Goal: Transaction & Acquisition: Book appointment/travel/reservation

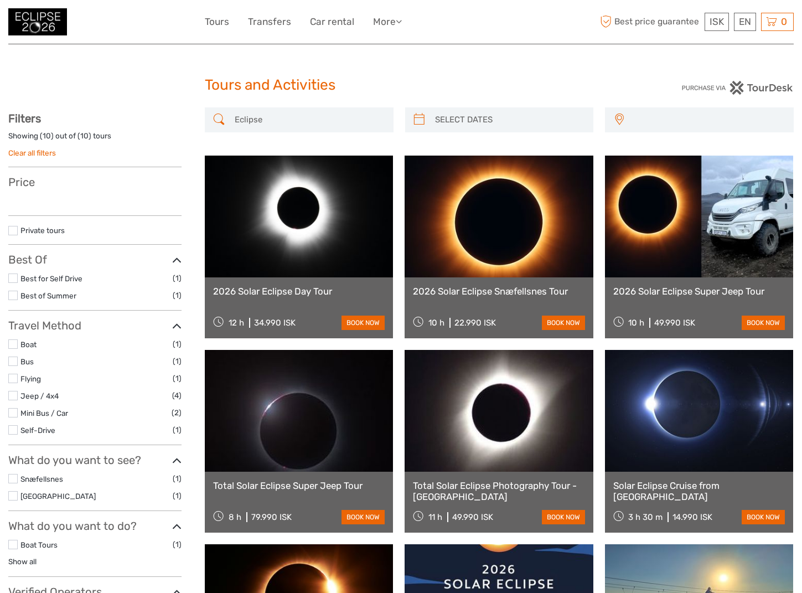
select select
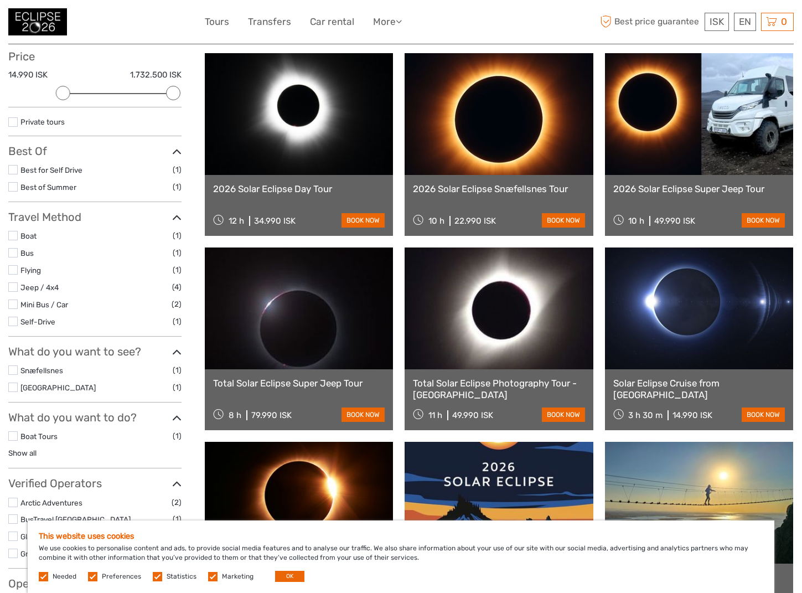
scroll to position [126, 0]
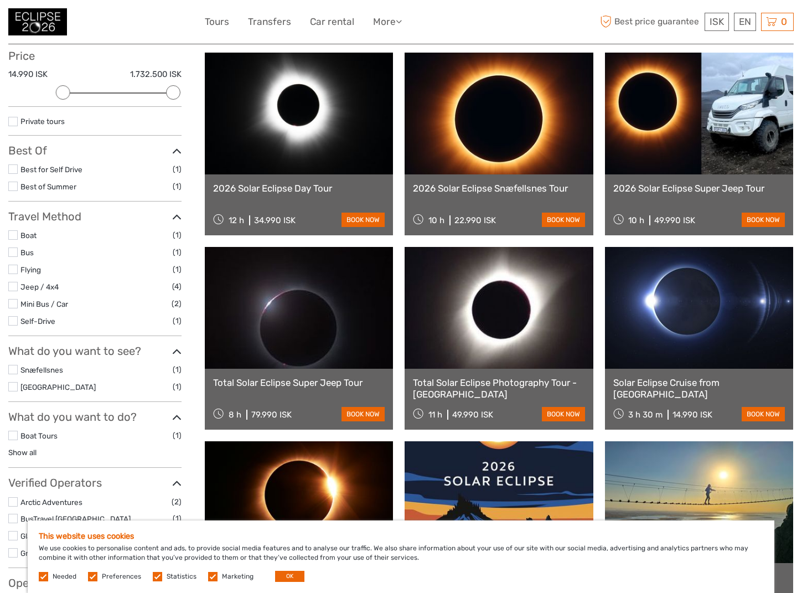
click at [282, 190] on link "2026 Solar Eclipse Day Tour" at bounding box center [299, 188] width 172 height 11
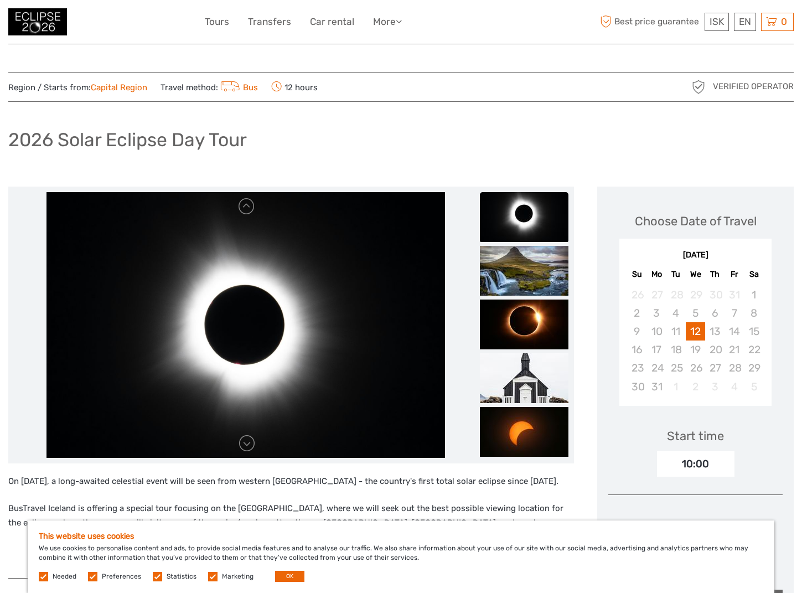
click at [210, 576] on label at bounding box center [212, 576] width 9 height 9
click at [0, 0] on input "checkbox" at bounding box center [0, 0] width 0 height 0
click at [159, 577] on label at bounding box center [157, 576] width 9 height 9
click at [0, 0] on input "checkbox" at bounding box center [0, 0] width 0 height 0
click at [85, 577] on div "Needed Preferences Statistics Marketing OK" at bounding box center [173, 576] width 268 height 11
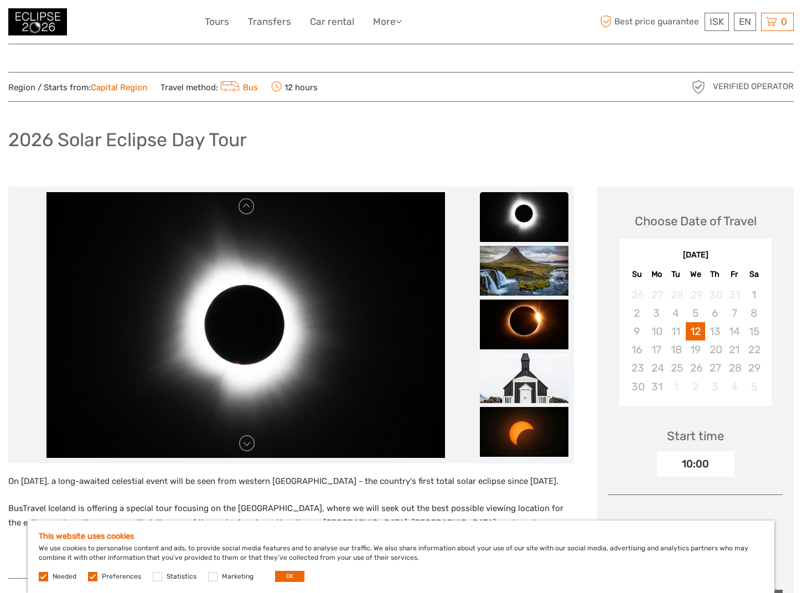
click at [89, 578] on label at bounding box center [92, 576] width 9 height 9
click at [0, 0] on input "checkbox" at bounding box center [0, 0] width 0 height 0
click at [285, 575] on button "OK" at bounding box center [289, 576] width 29 height 11
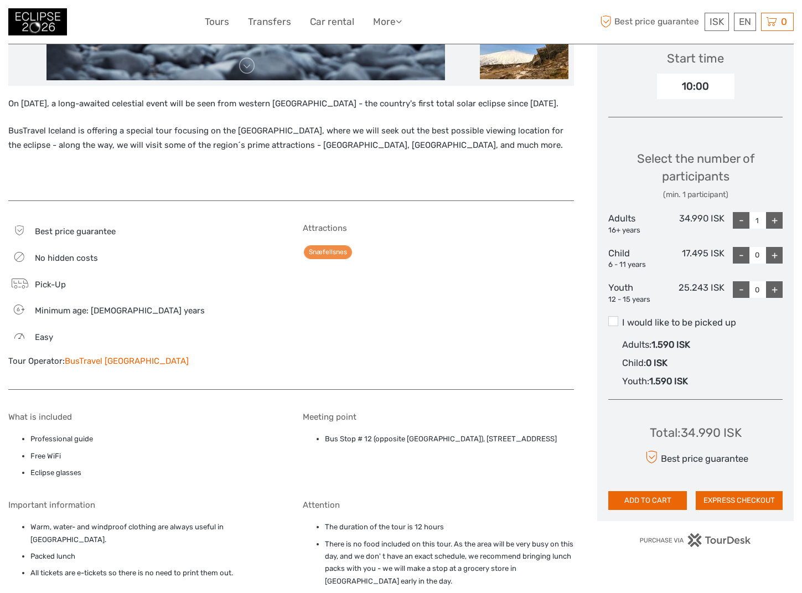
scroll to position [376, 0]
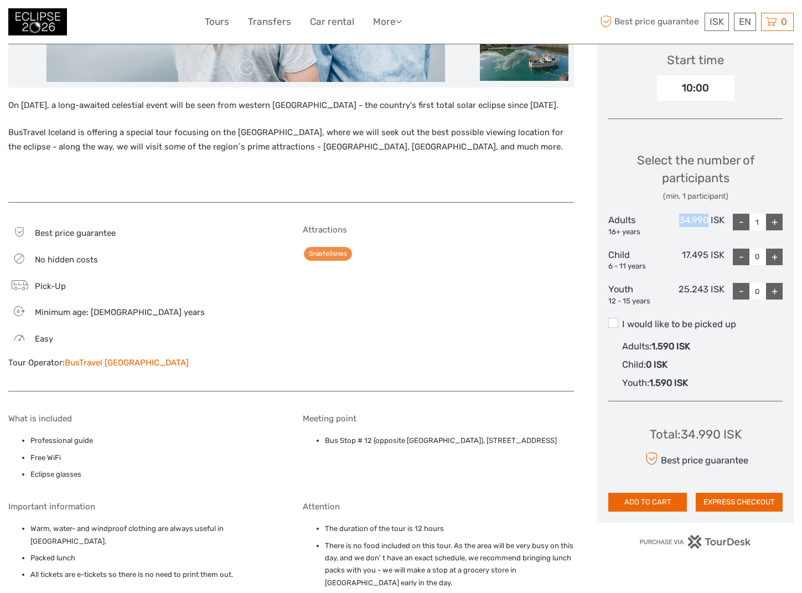
drag, startPoint x: 681, startPoint y: 217, endPoint x: 708, endPoint y: 217, distance: 27.7
click at [708, 217] on div "34.990 ISK" at bounding box center [695, 225] width 58 height 23
copy div "34.990"
click at [721, 223] on div "34.990 ISK" at bounding box center [695, 225] width 58 height 23
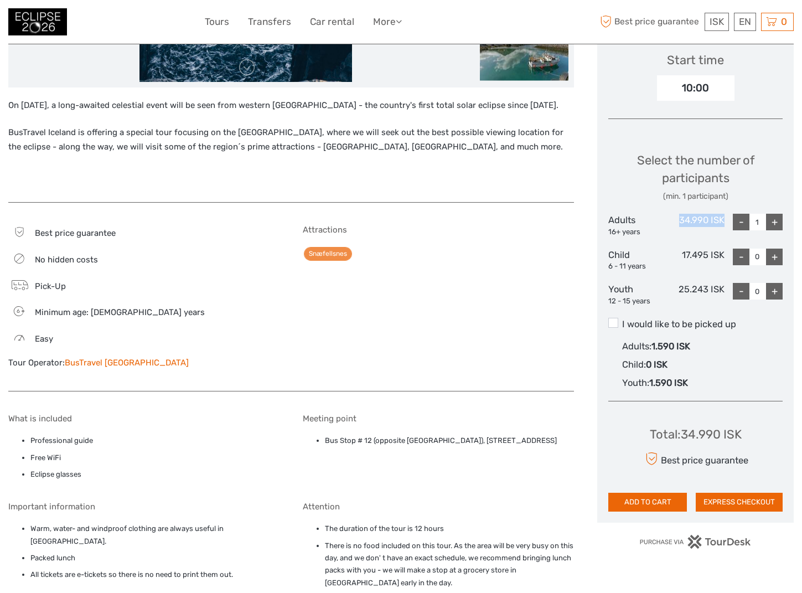
drag, startPoint x: 679, startPoint y: 218, endPoint x: 722, endPoint y: 214, distance: 43.3
click at [722, 214] on div "34.990 ISK" at bounding box center [695, 225] width 58 height 23
copy div "34.990 ISK"
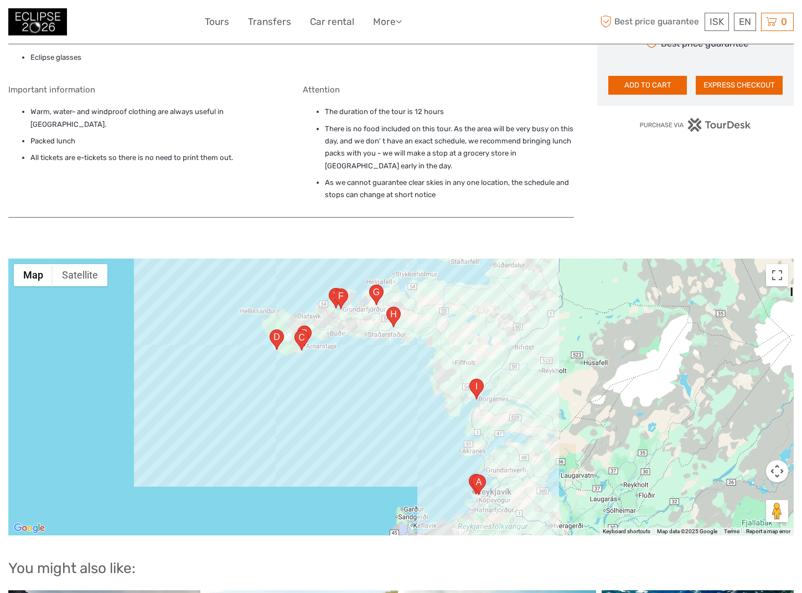
scroll to position [792, 0]
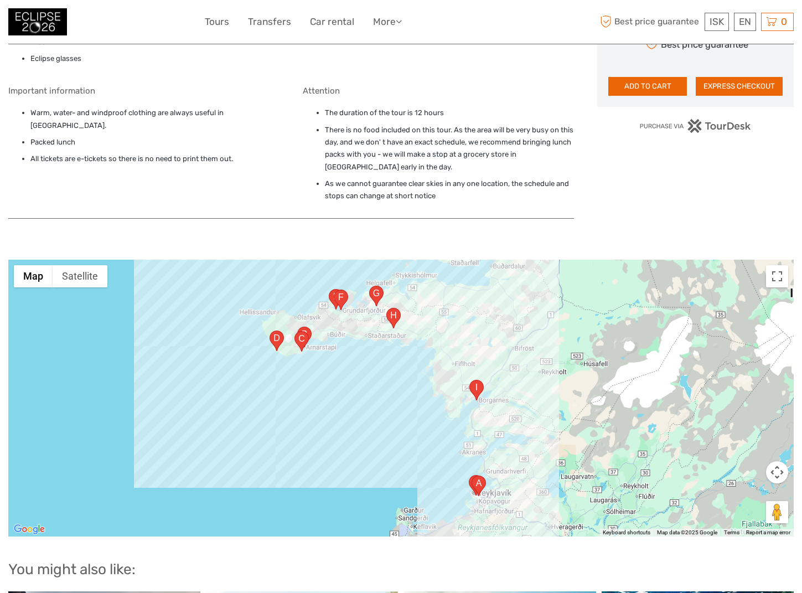
click at [472, 475] on area "Miklabraut 100, 103 Reykjavík, Iceland" at bounding box center [472, 475] width 0 height 0
click at [469, 380] on area "Brúartorg 1, 310 Borgarnes, Iceland" at bounding box center [469, 380] width 0 height 0
click at [332, 361] on div "Brúartorg 1, 310 Borgarnes, Iceland" at bounding box center [400, 398] width 785 height 277
click at [294, 331] on area "Brekkustígur 21, 356, Iceland" at bounding box center [294, 331] width 0 height 0
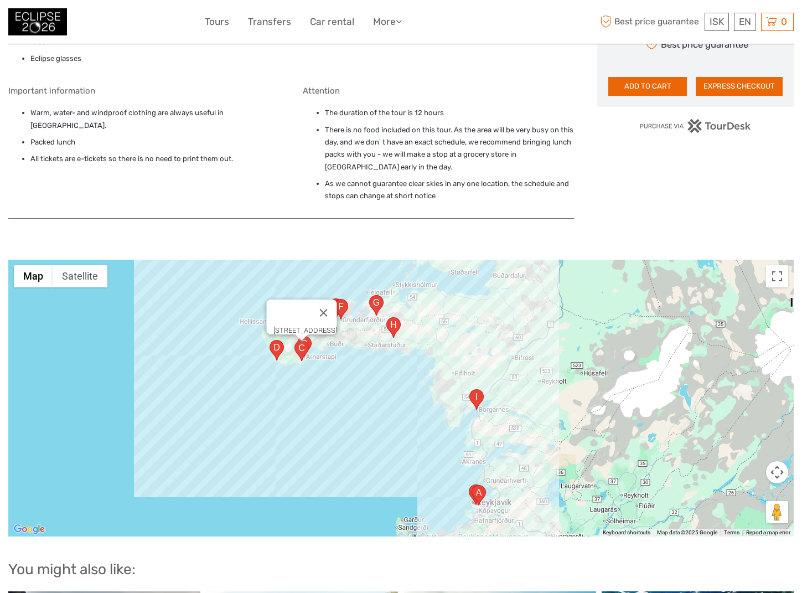
click at [270, 340] on area "572, 356, Iceland" at bounding box center [270, 340] width 0 height 0
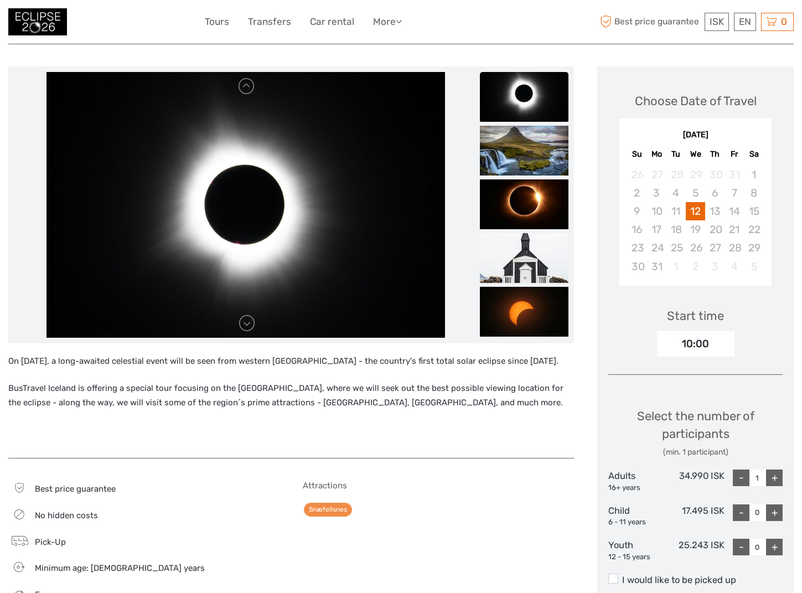
scroll to position [141, 0]
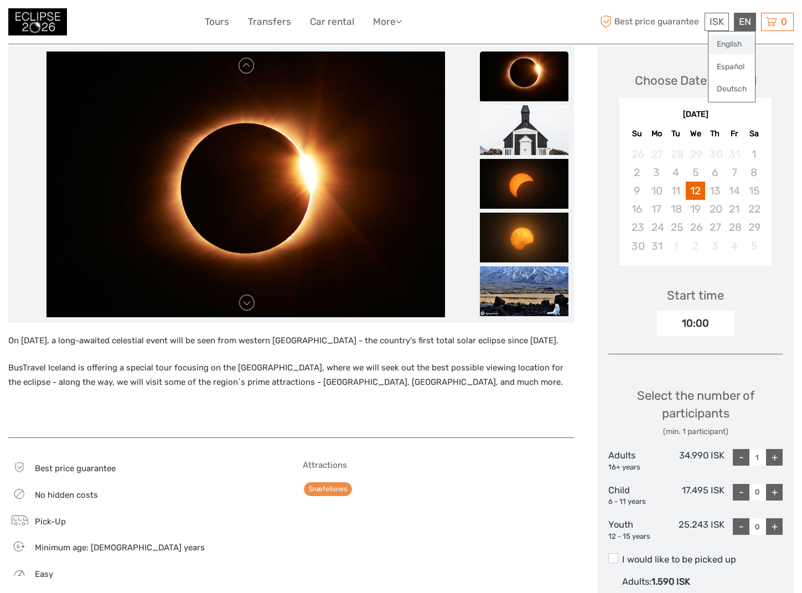
click at [731, 44] on link "English" at bounding box center [731, 44] width 46 height 20
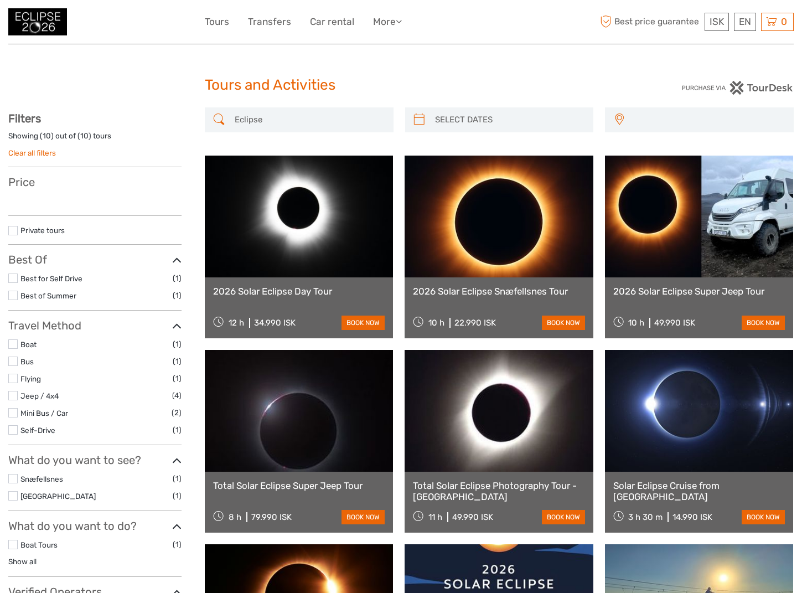
select select
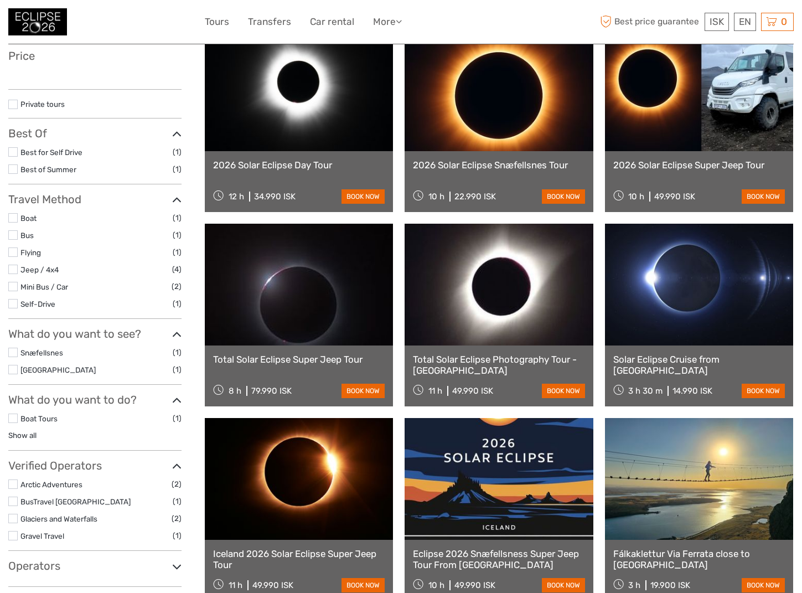
select select
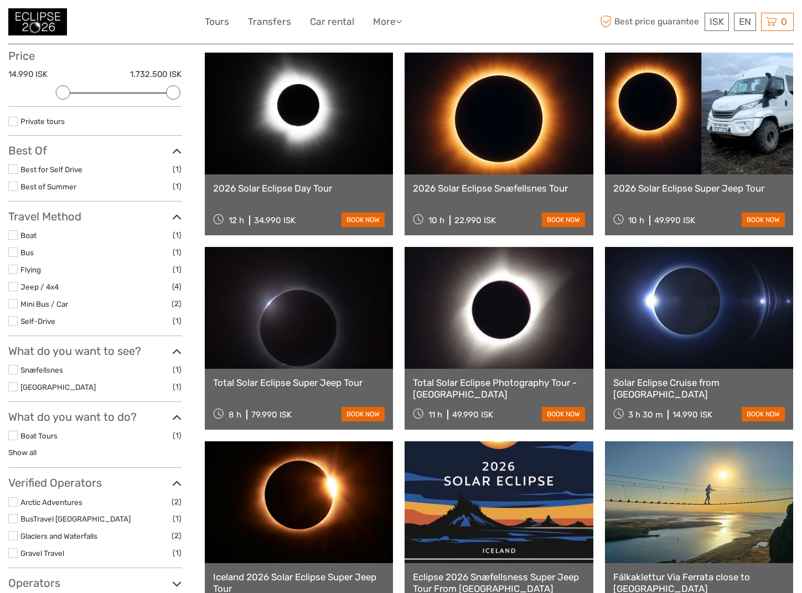
scroll to position [0, 0]
click at [510, 138] on link at bounding box center [499, 114] width 188 height 122
click at [513, 319] on link at bounding box center [499, 308] width 188 height 122
click at [689, 330] on link at bounding box center [699, 308] width 188 height 122
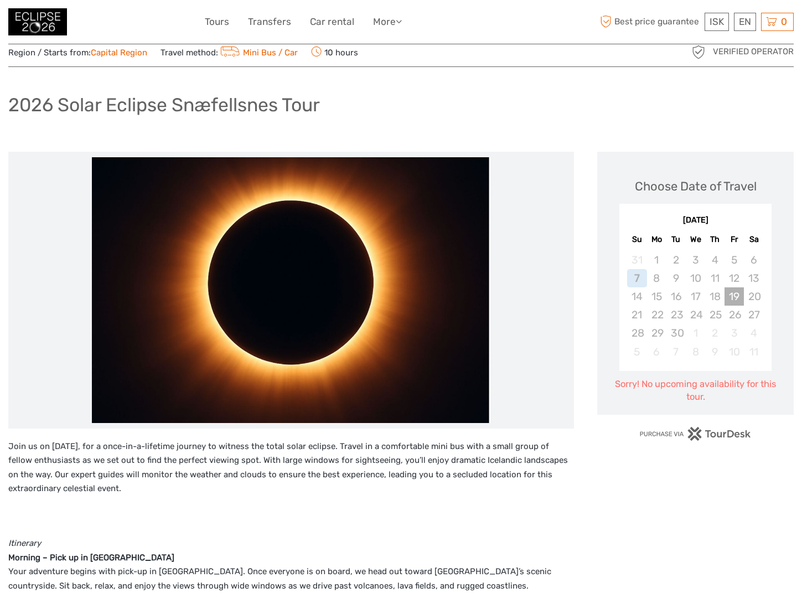
scroll to position [30, 0]
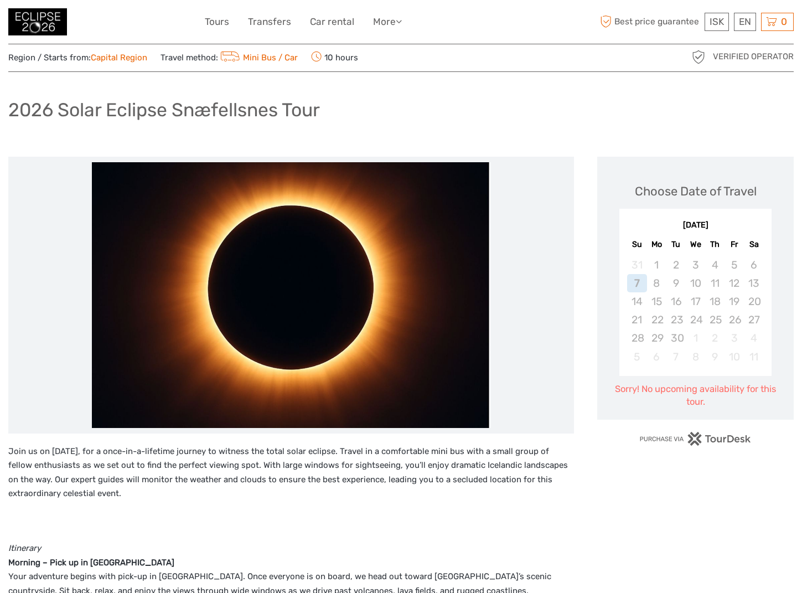
click at [732, 398] on div "Sorry! No upcoming availability for this tour." at bounding box center [695, 395] width 174 height 26
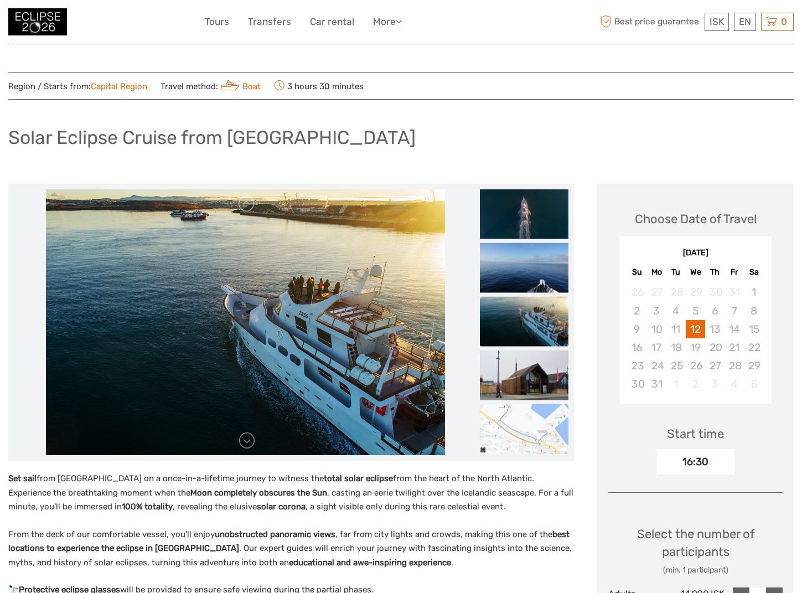
click at [520, 423] on img at bounding box center [524, 429] width 89 height 50
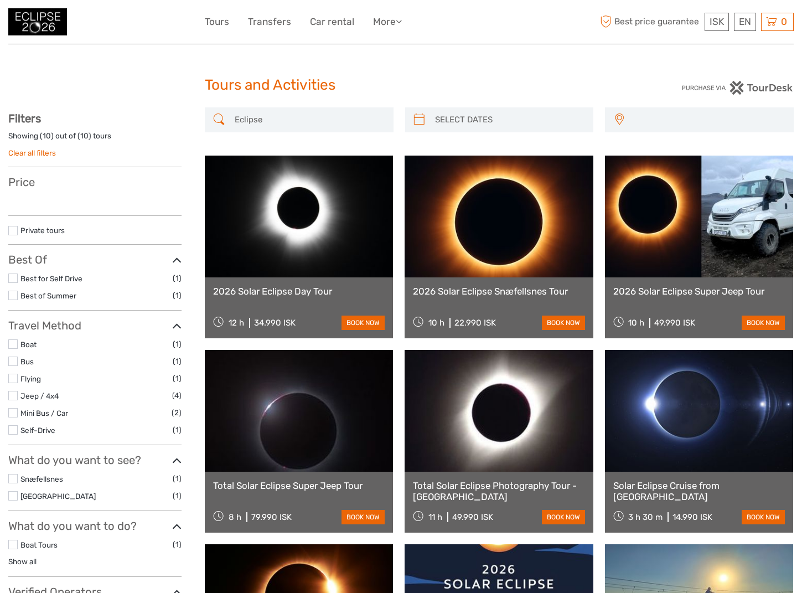
select select
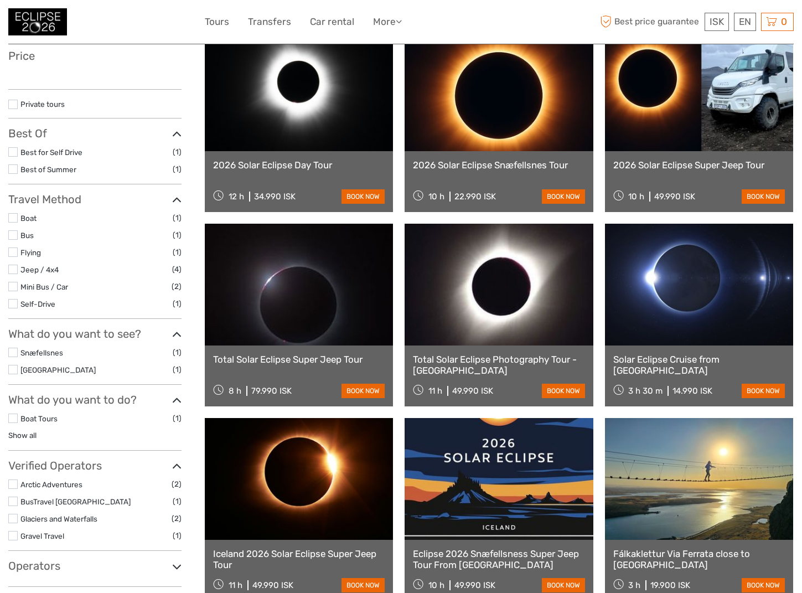
select select
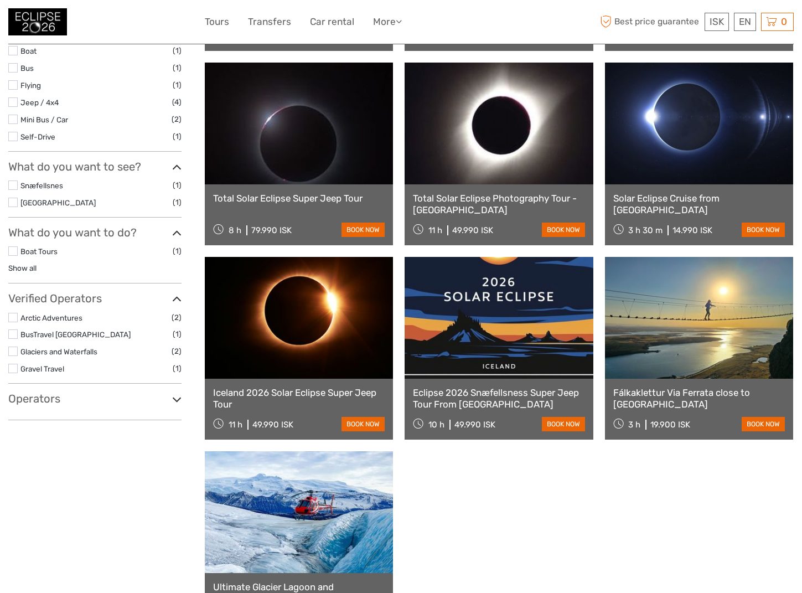
scroll to position [308, 0]
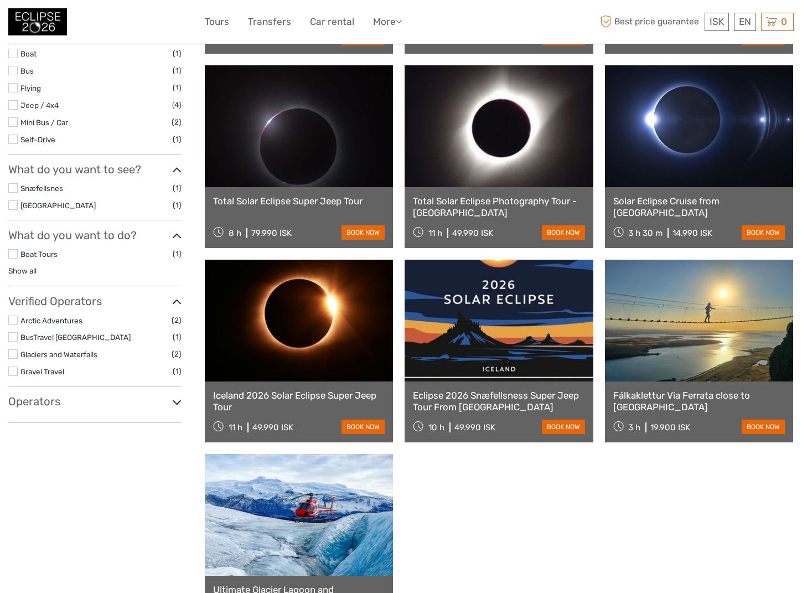
click at [687, 396] on link "Fálkaklettur Via Ferrata close to Reykjavik" at bounding box center [699, 401] width 172 height 23
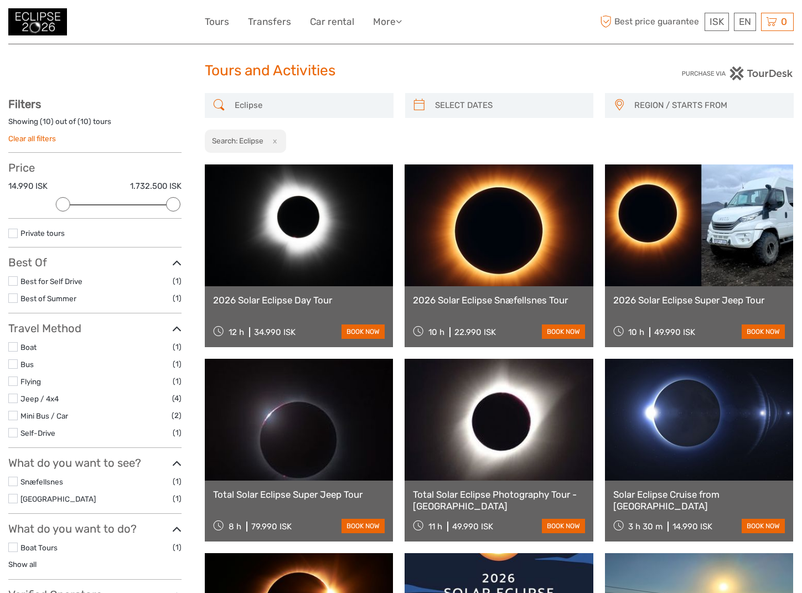
scroll to position [15, 0]
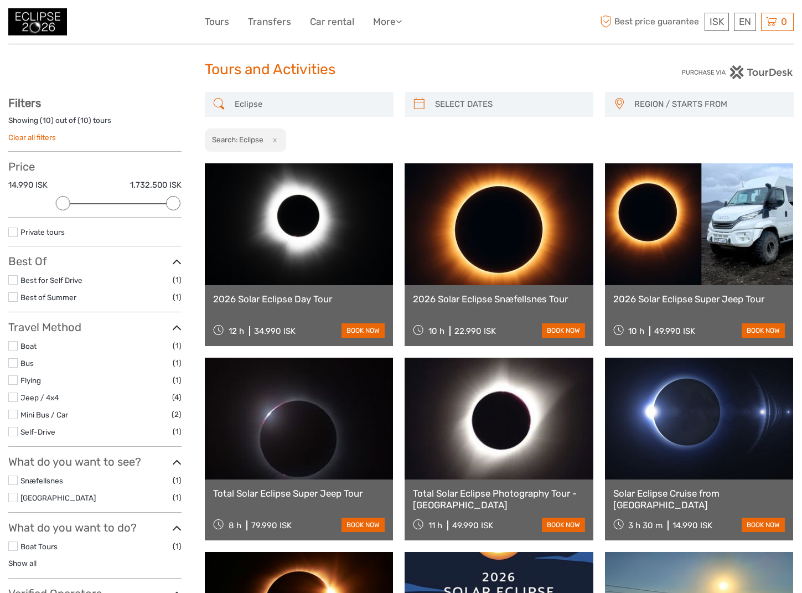
click at [501, 214] on link at bounding box center [499, 224] width 188 height 122
click at [288, 432] on link at bounding box center [299, 419] width 188 height 122
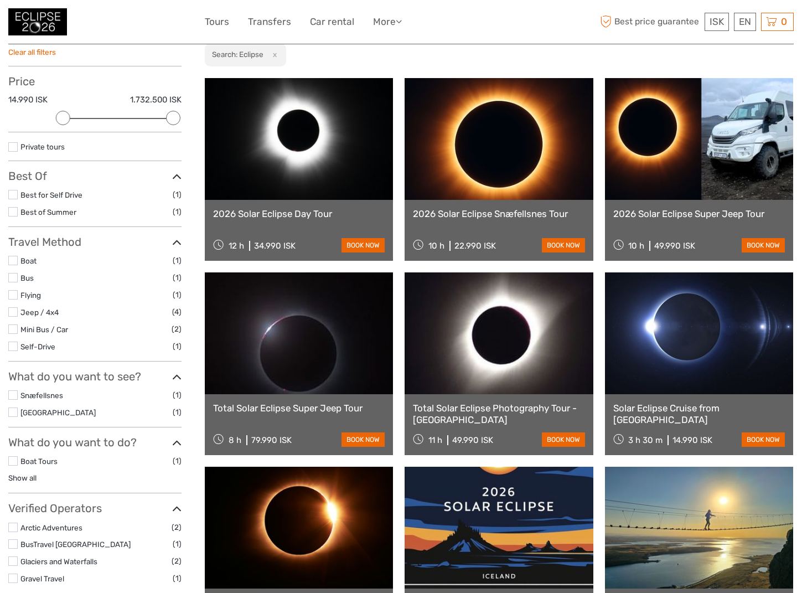
scroll to position [76, 0]
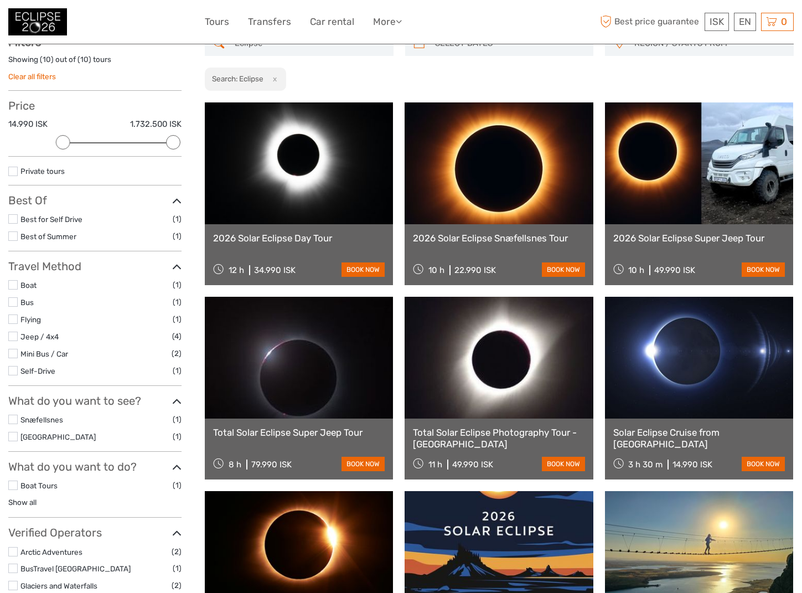
click at [666, 182] on link at bounding box center [699, 163] width 188 height 122
click at [492, 187] on link at bounding box center [499, 163] width 188 height 122
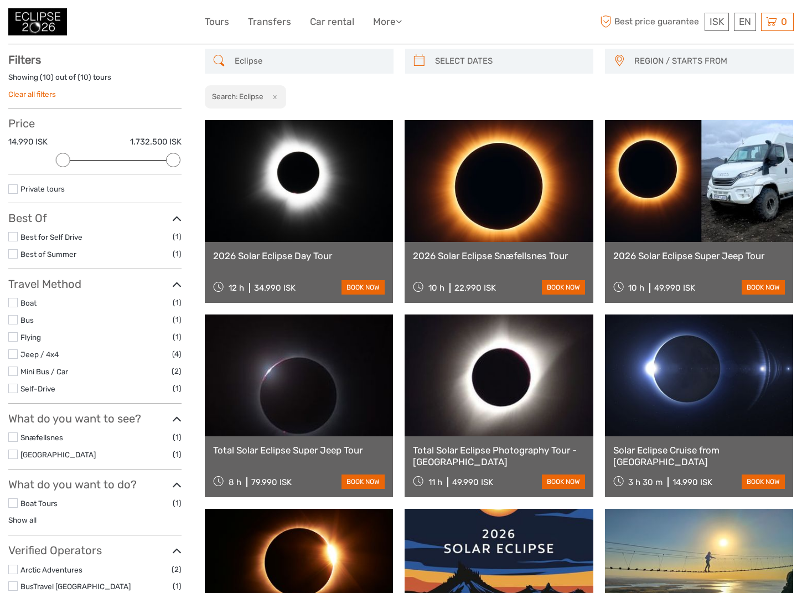
scroll to position [61, 0]
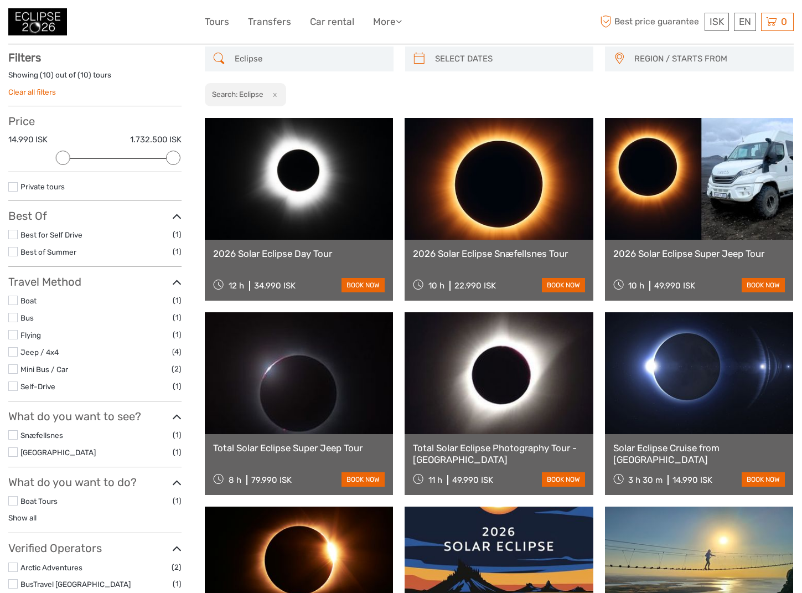
click at [309, 190] on link at bounding box center [299, 179] width 188 height 122
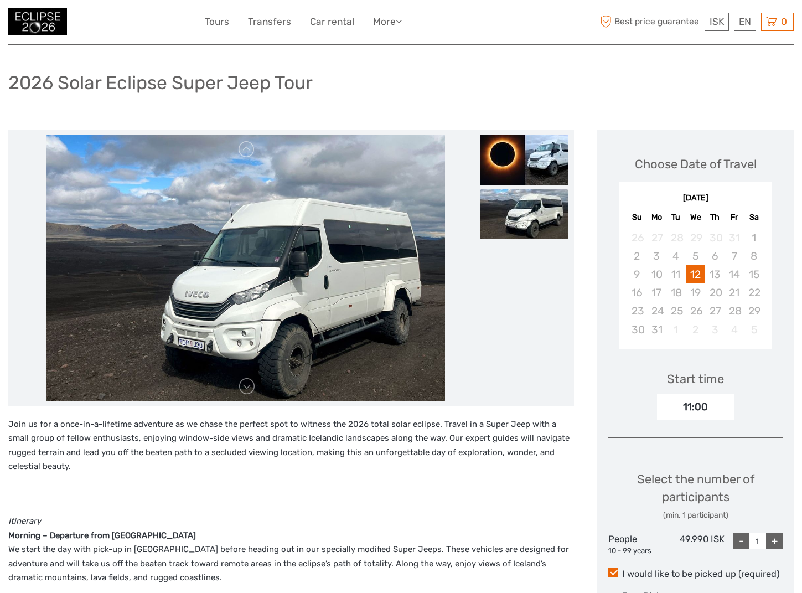
scroll to position [53, 0]
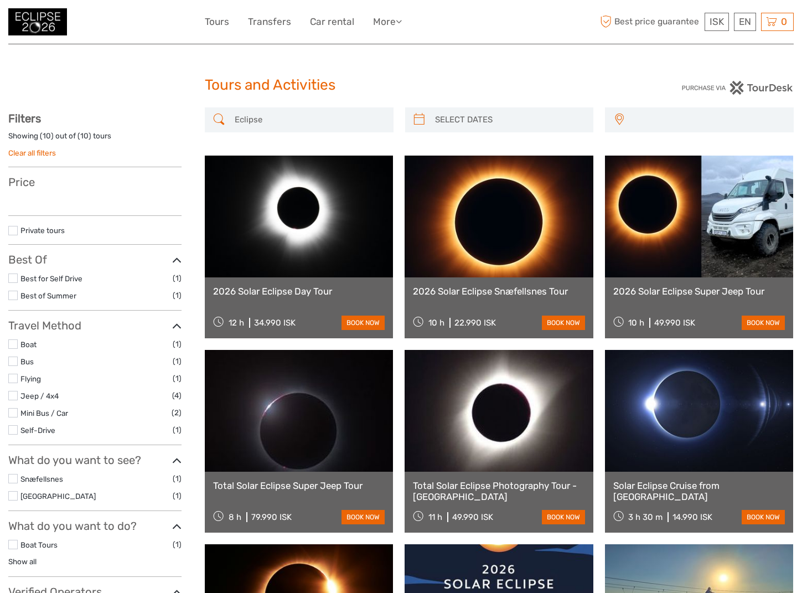
select select
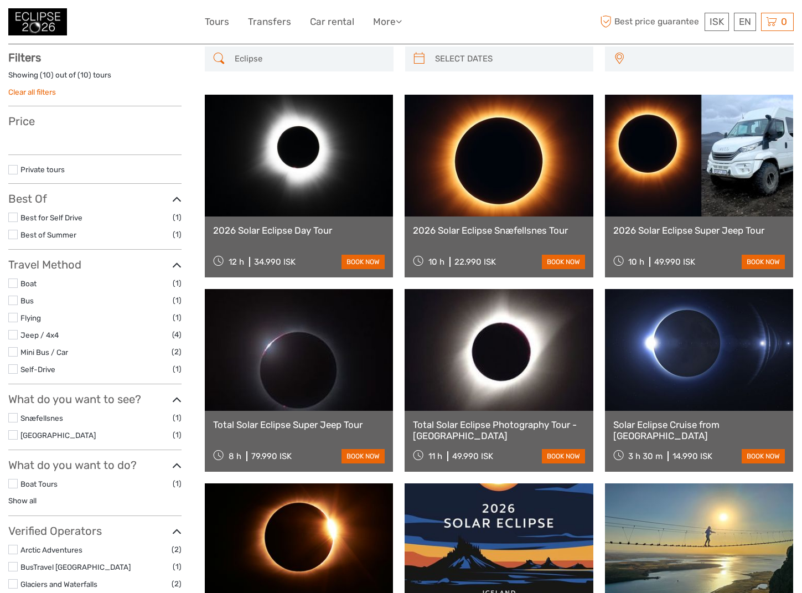
select select
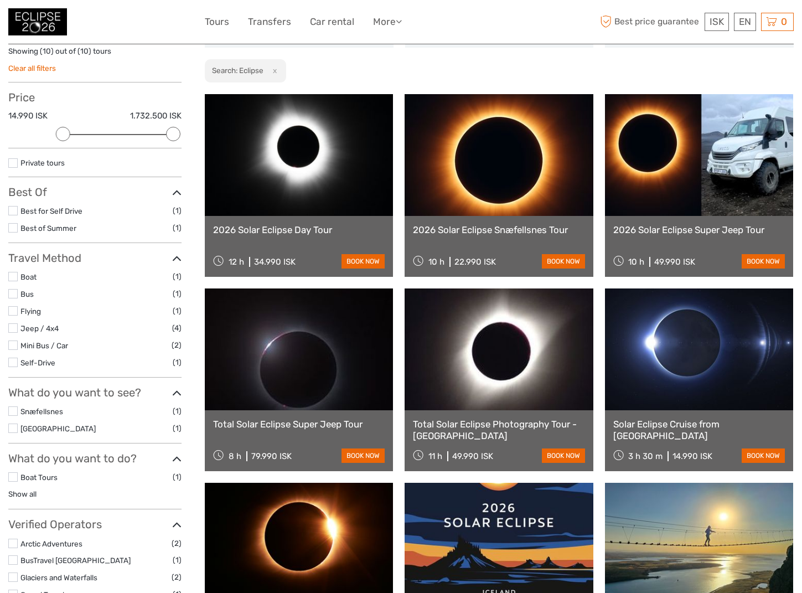
scroll to position [84, 0]
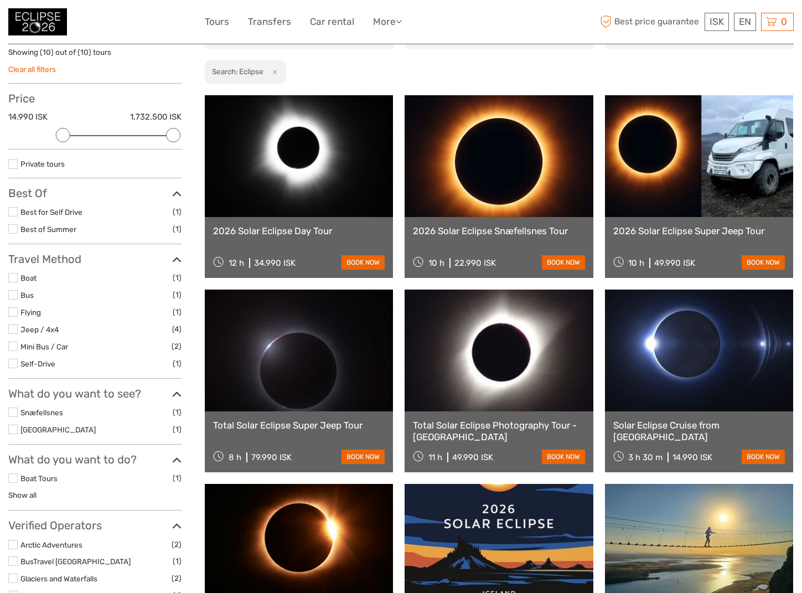
click at [680, 425] on link "Solar Eclipse Cruise from Reykjavík Bay" at bounding box center [699, 431] width 172 height 23
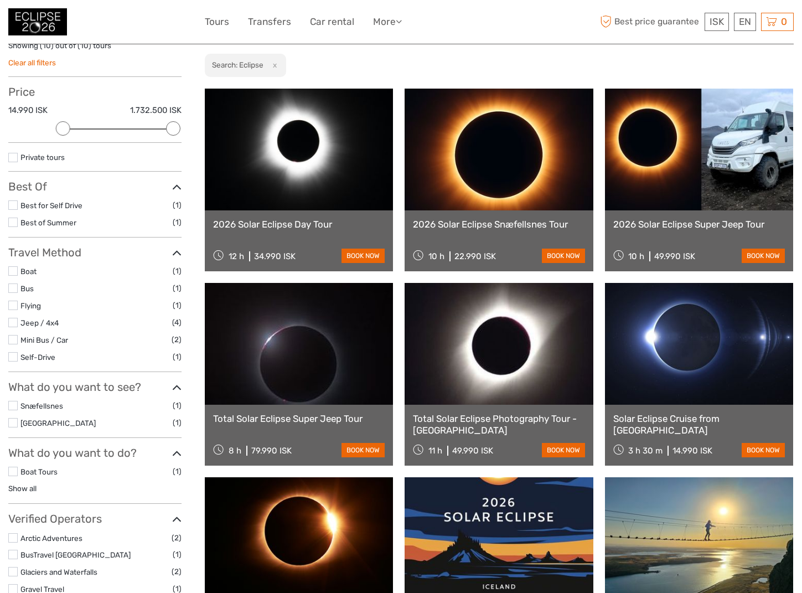
scroll to position [74, 0]
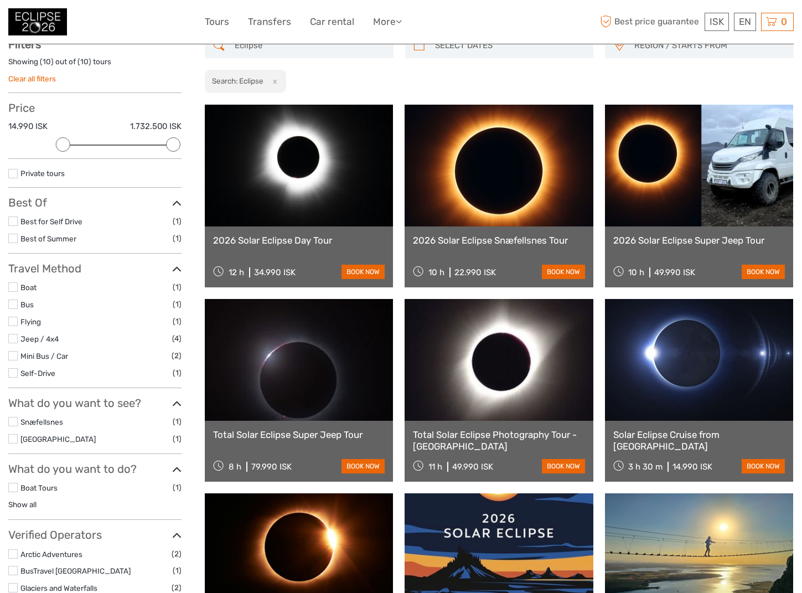
click at [689, 343] on link at bounding box center [699, 360] width 188 height 122
click at [272, 242] on link "2026 Solar Eclipse Day Tour" at bounding box center [299, 240] width 172 height 11
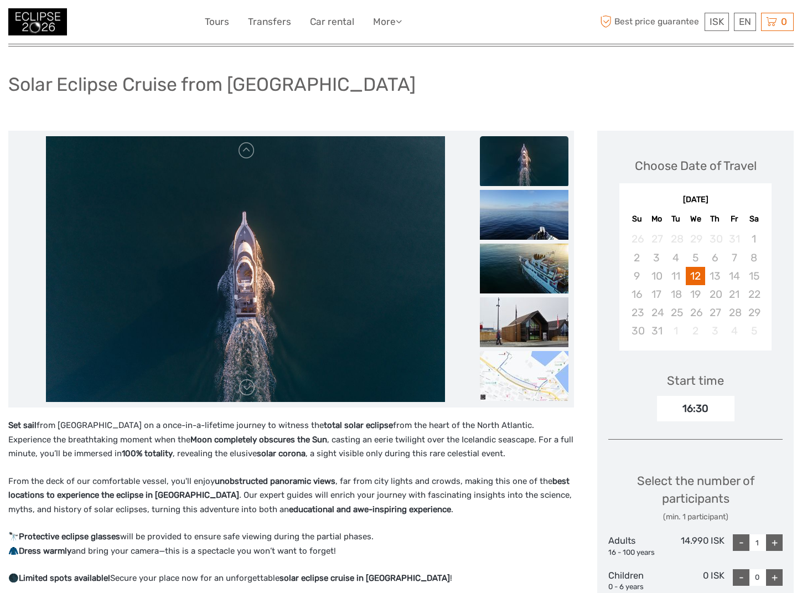
scroll to position [40, 0]
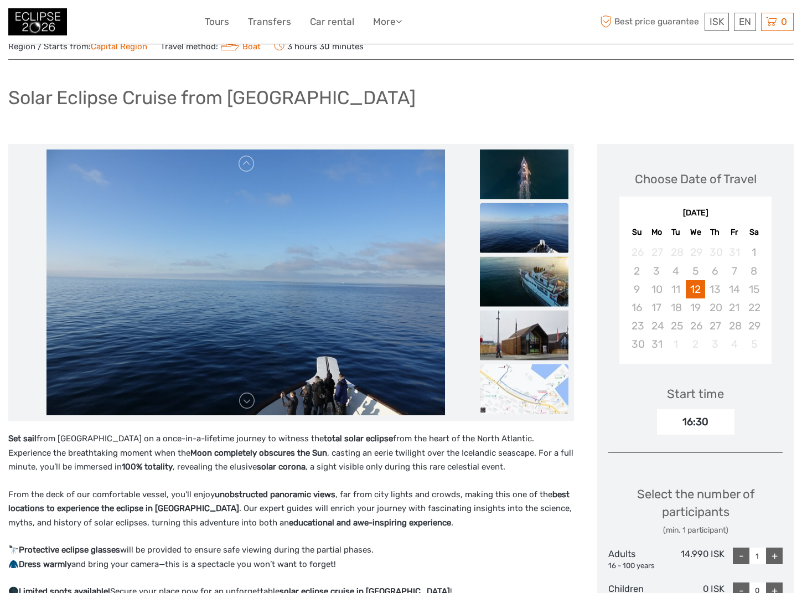
click at [530, 397] on img at bounding box center [524, 389] width 89 height 50
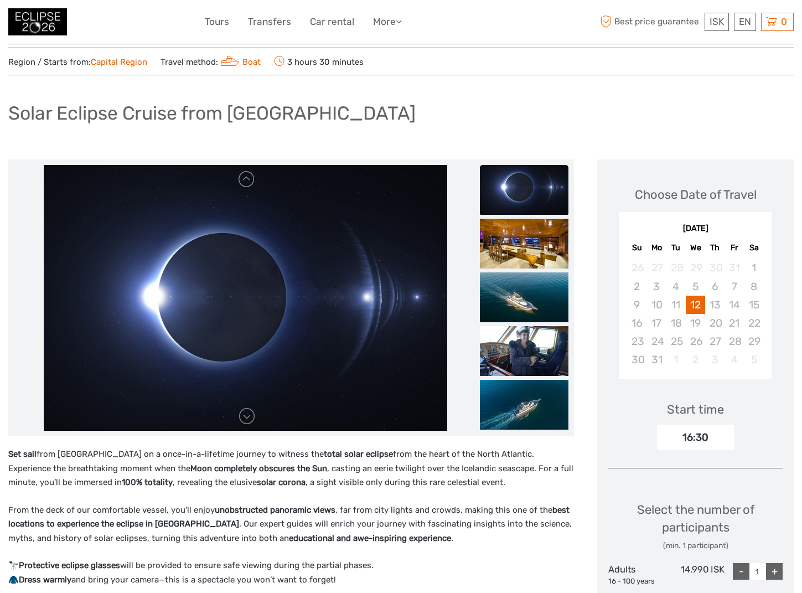
scroll to position [27, 0]
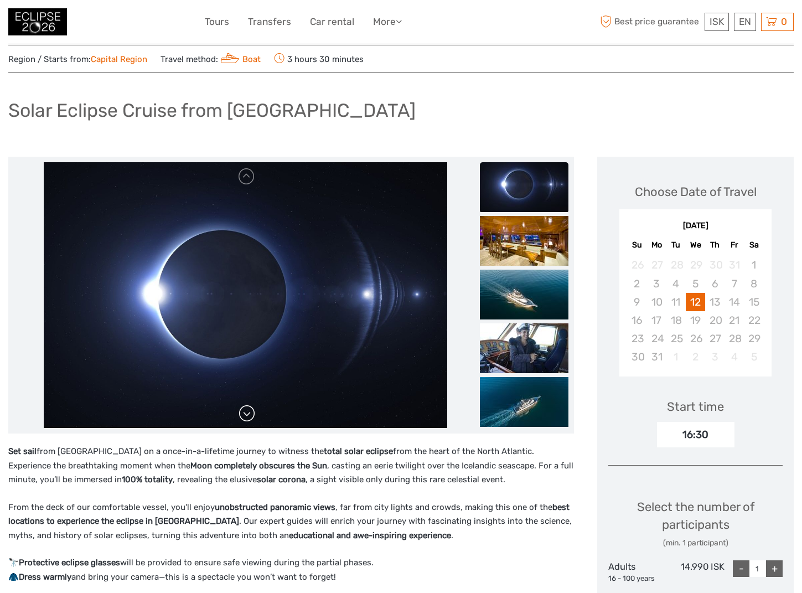
click at [246, 413] on link at bounding box center [247, 414] width 18 height 18
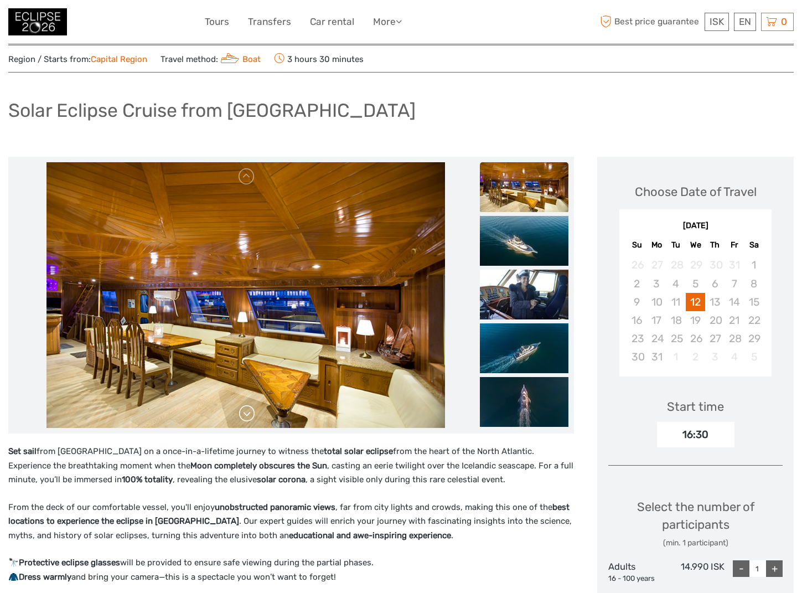
click at [246, 413] on link at bounding box center [247, 414] width 18 height 18
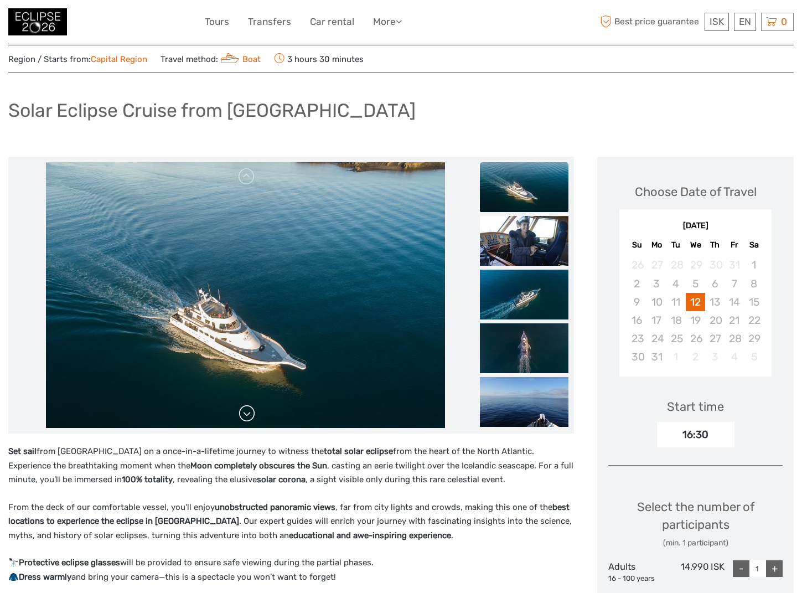
click at [246, 413] on link at bounding box center [247, 414] width 18 height 18
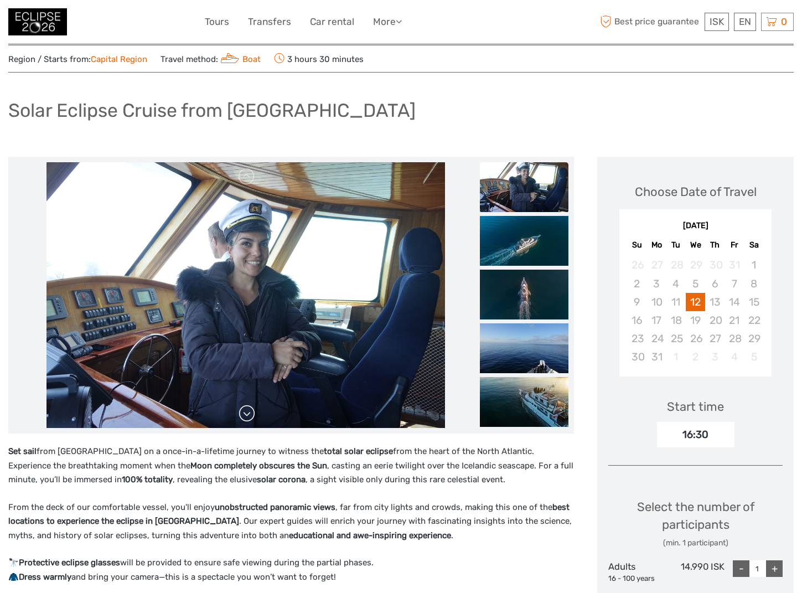
click at [246, 413] on link at bounding box center [247, 414] width 18 height 18
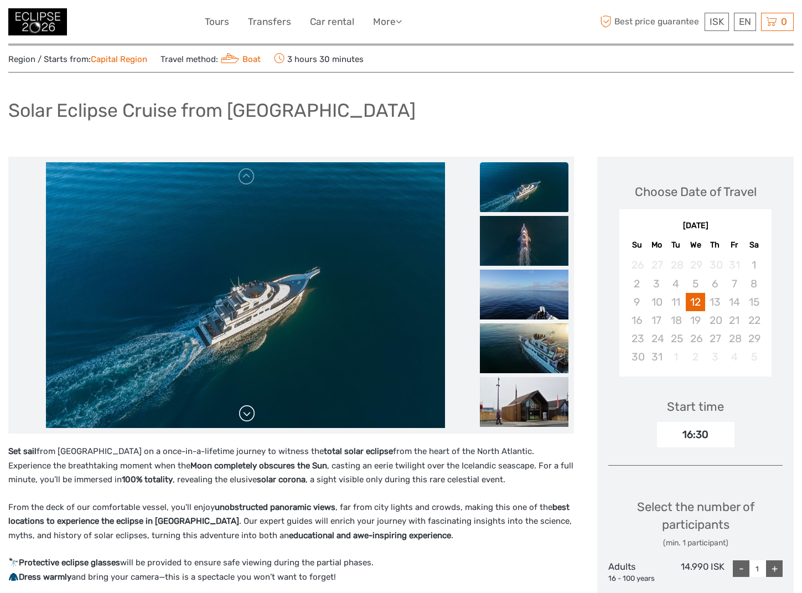
click at [246, 413] on link at bounding box center [247, 414] width 18 height 18
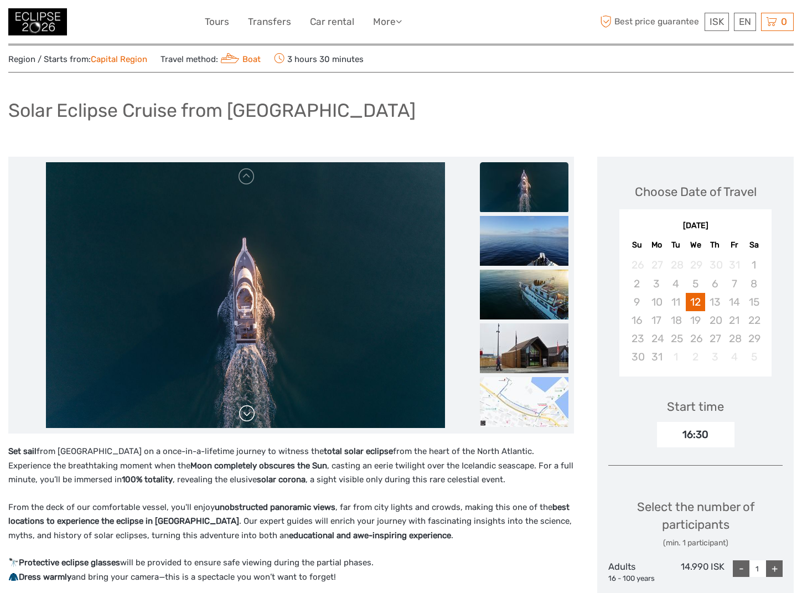
click at [246, 413] on link at bounding box center [247, 414] width 18 height 18
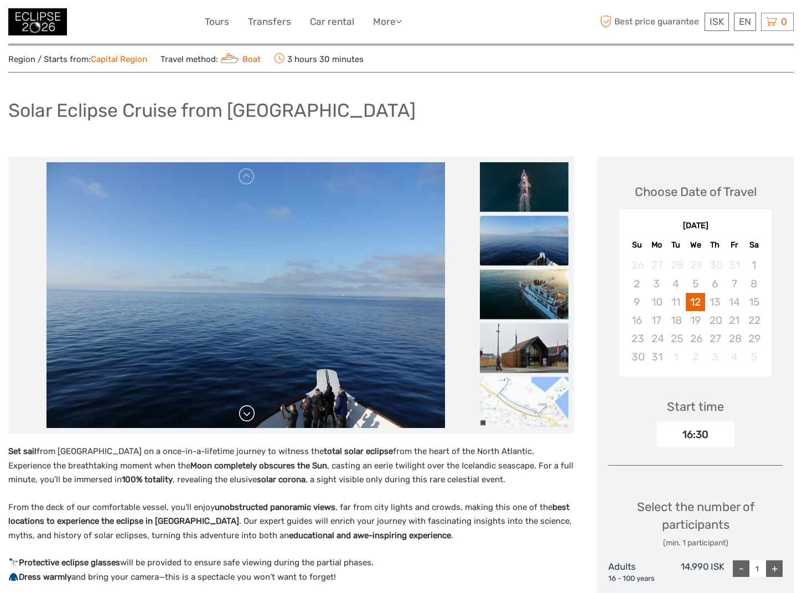
click at [246, 413] on link at bounding box center [247, 414] width 18 height 18
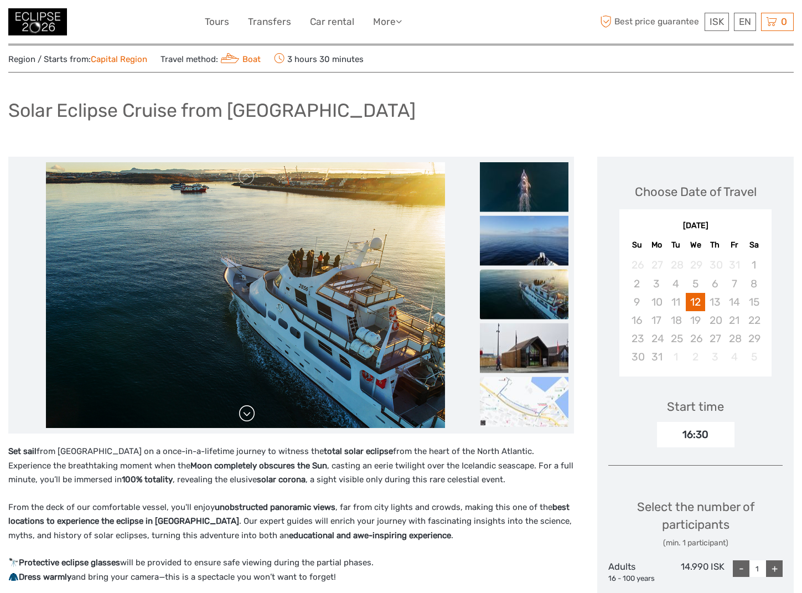
click at [246, 413] on link at bounding box center [247, 414] width 18 height 18
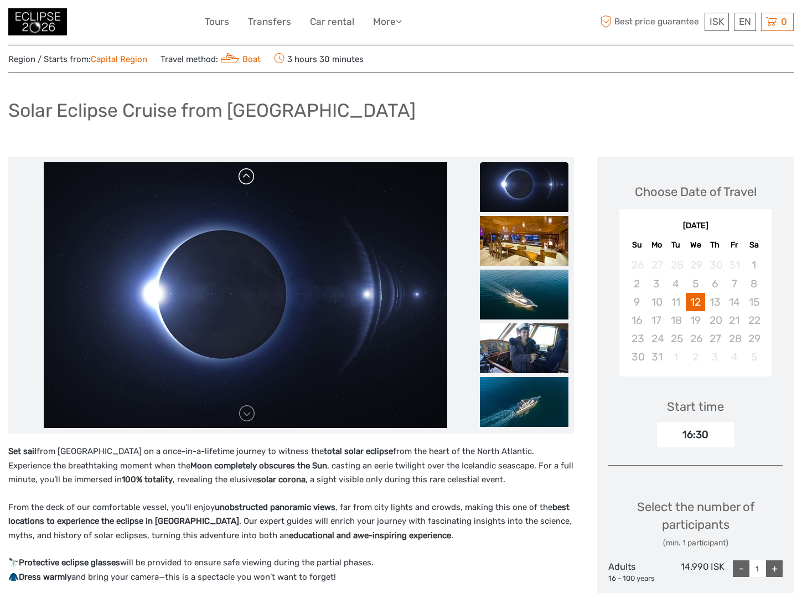
click at [243, 175] on link at bounding box center [247, 177] width 18 height 18
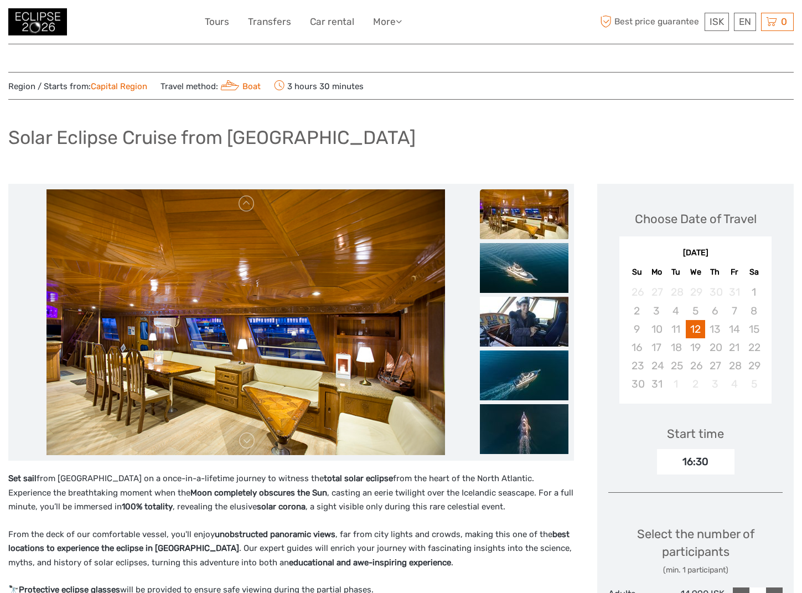
scroll to position [0, 0]
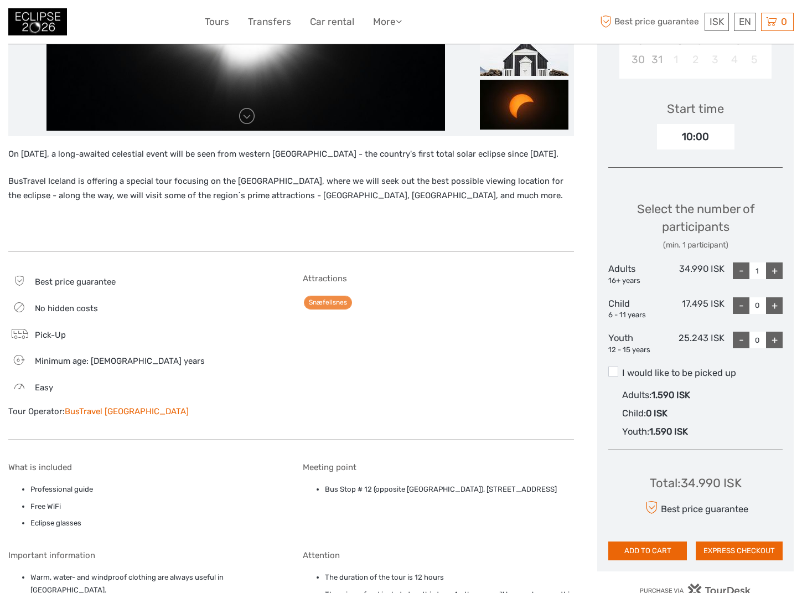
scroll to position [342, 0]
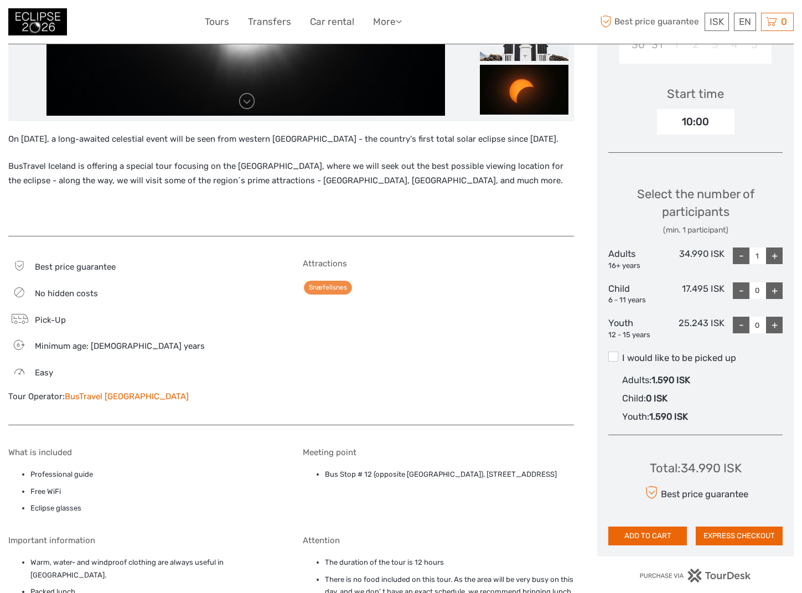
click at [256, 413] on div "Best price guarantee No hidden costs Pick-Up 6 Minimum age: [DEMOGRAPHIC_DATA] …" at bounding box center [291, 336] width 566 height 178
click at [103, 392] on link "BusTravel [GEOGRAPHIC_DATA]" at bounding box center [127, 396] width 124 height 10
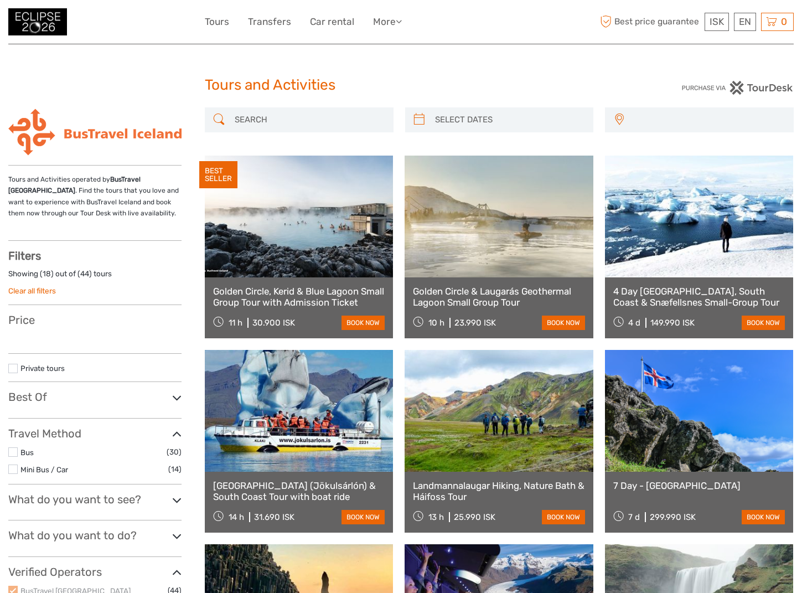
select select
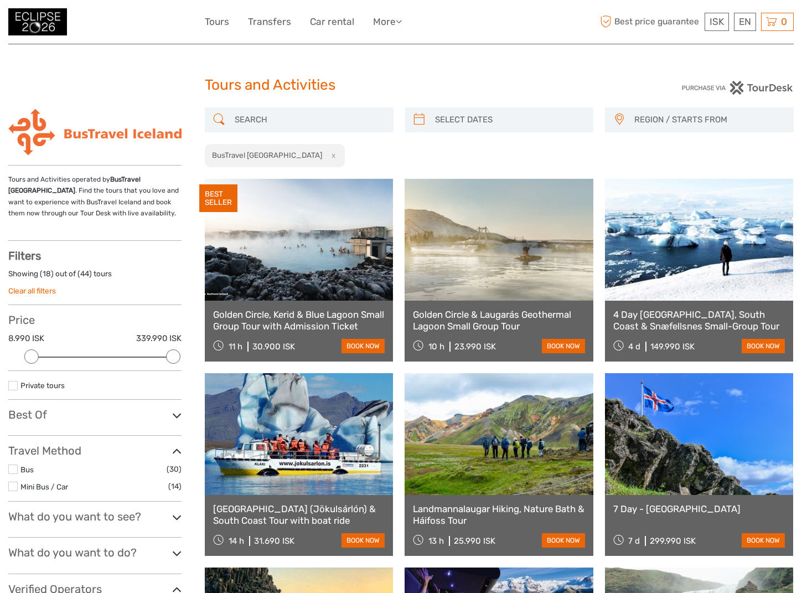
click at [293, 322] on link "Golden Circle, Kerid & Blue Lagoon Small Group Tour with Admission Ticket" at bounding box center [299, 320] width 172 height 23
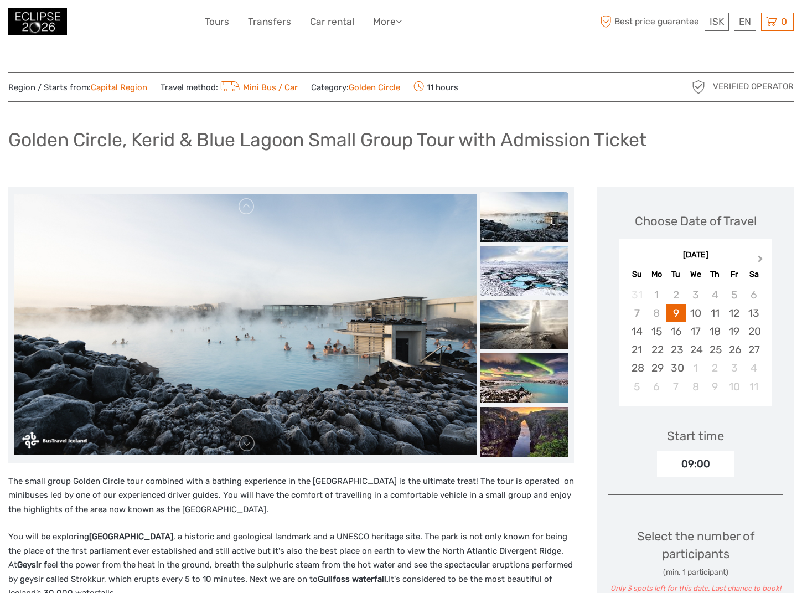
click at [765, 261] on button "Next Month" at bounding box center [762, 261] width 18 height 18
click at [637, 329] on div "12" at bounding box center [636, 331] width 19 height 18
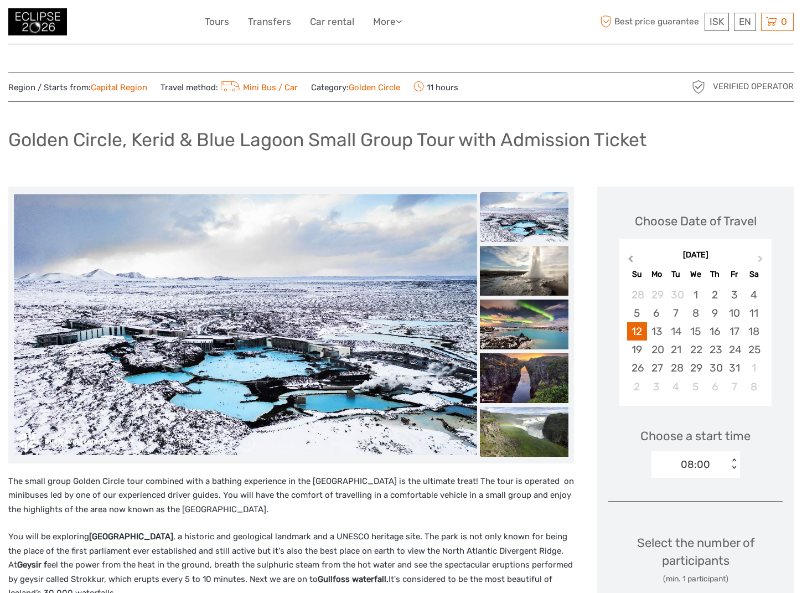
click at [635, 260] on button "Previous Month" at bounding box center [629, 261] width 18 height 18
click at [761, 259] on span "Next Month" at bounding box center [761, 261] width 0 height 16
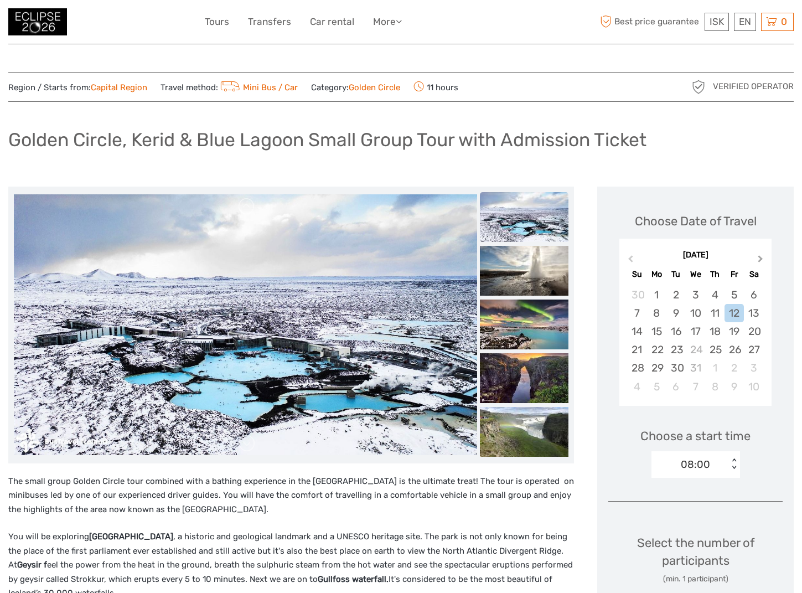
click at [761, 259] on span "Next Month" at bounding box center [761, 261] width 0 height 16
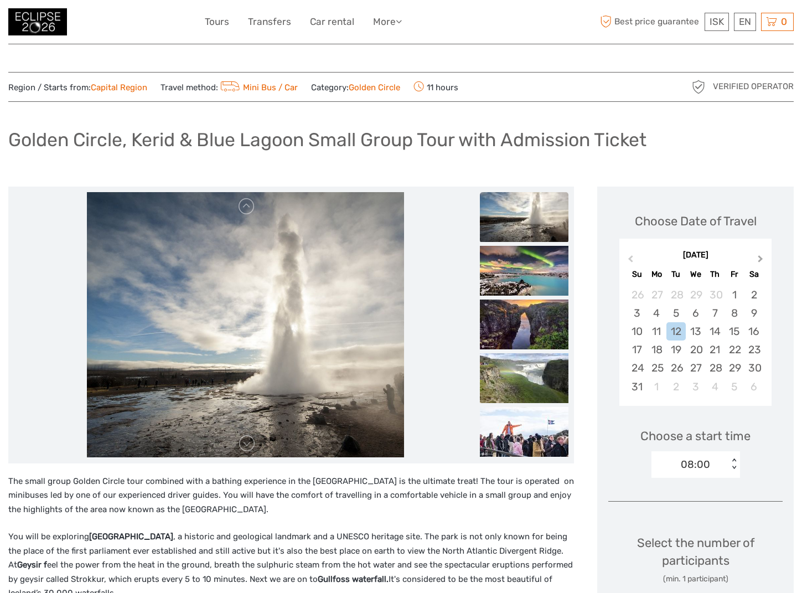
click at [761, 259] on span "Next Month" at bounding box center [761, 261] width 0 height 16
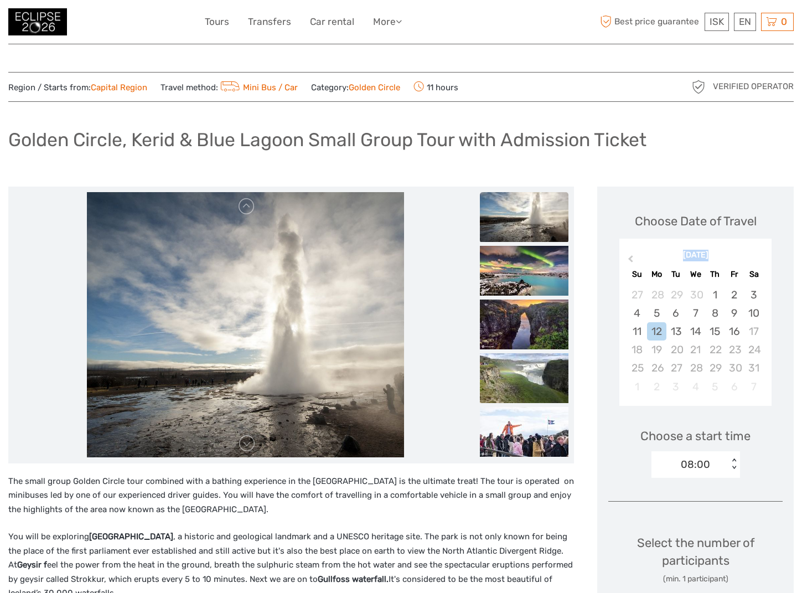
click at [759, 259] on div "October 2026" at bounding box center [695, 256] width 152 height 12
click at [635, 256] on button "Previous Month" at bounding box center [629, 261] width 18 height 18
click at [697, 330] on div "12" at bounding box center [695, 331] width 19 height 18
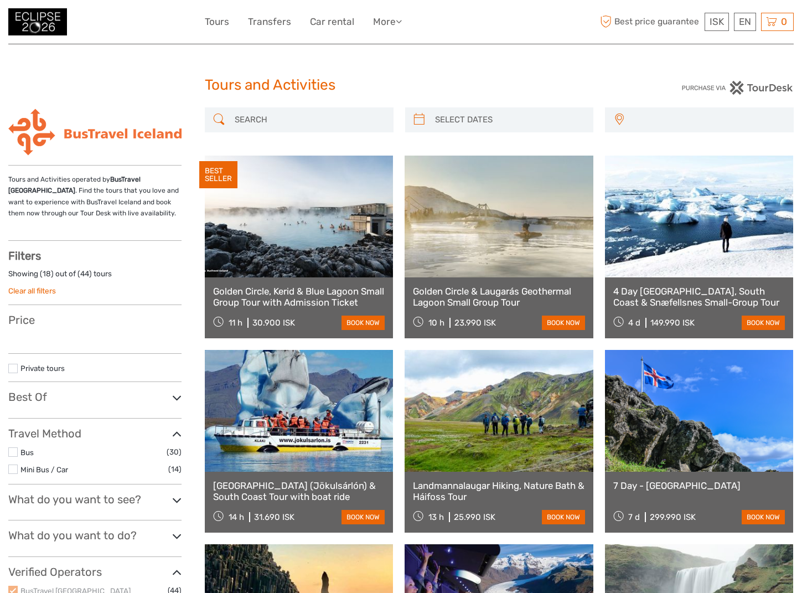
select select
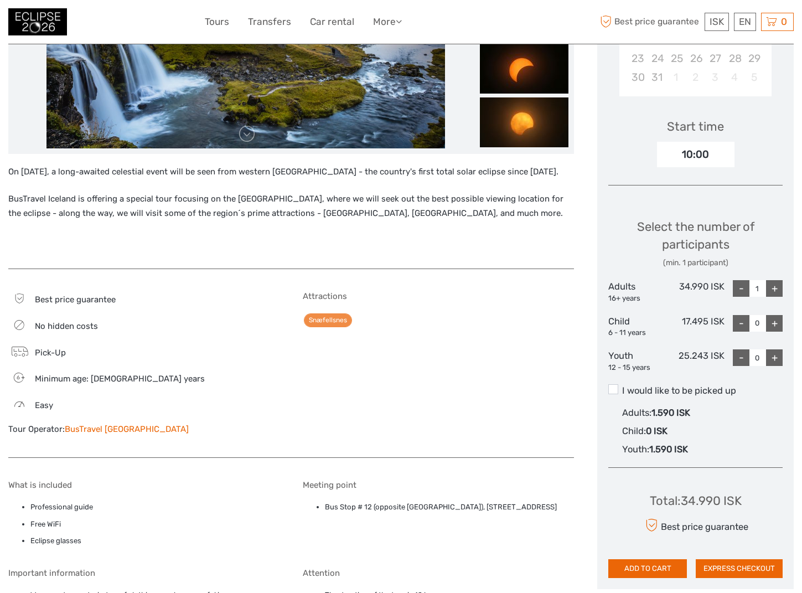
scroll to position [114, 0]
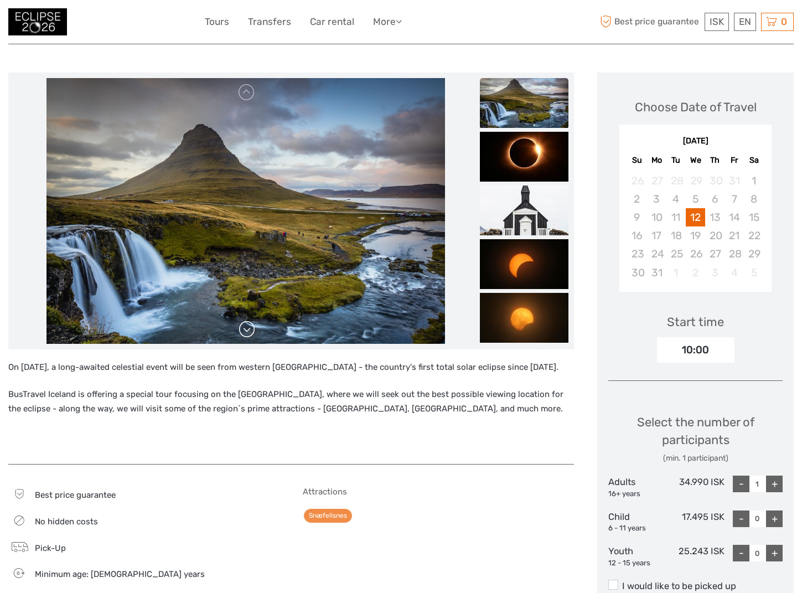
click at [246, 329] on link at bounding box center [247, 329] width 18 height 18
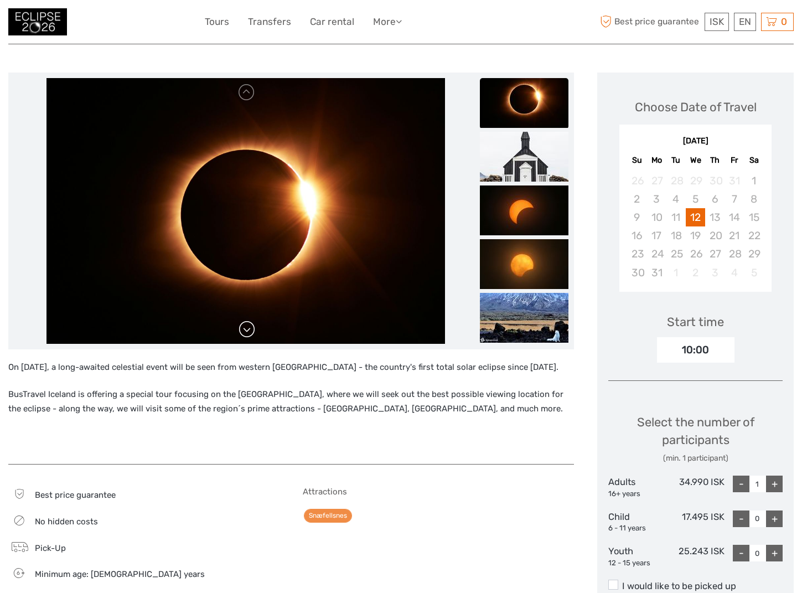
click at [246, 329] on link at bounding box center [247, 329] width 18 height 18
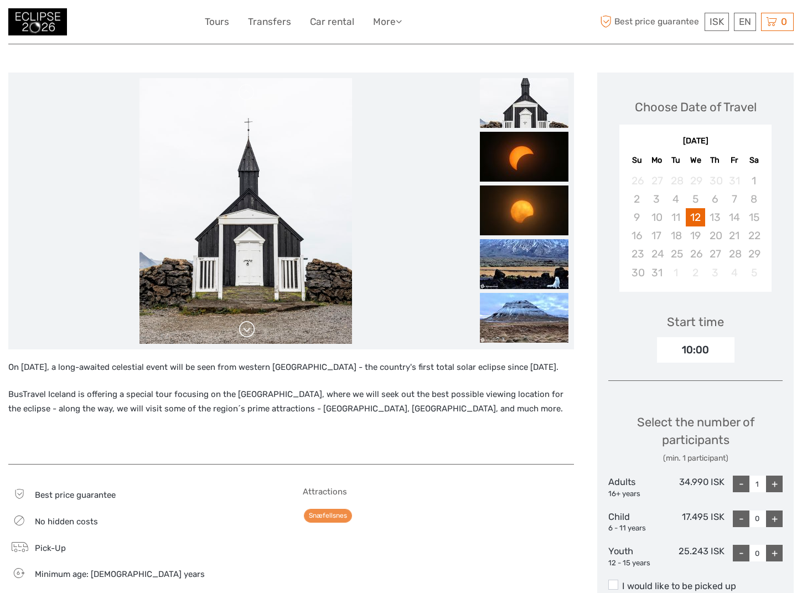
click at [246, 329] on link at bounding box center [247, 329] width 18 height 18
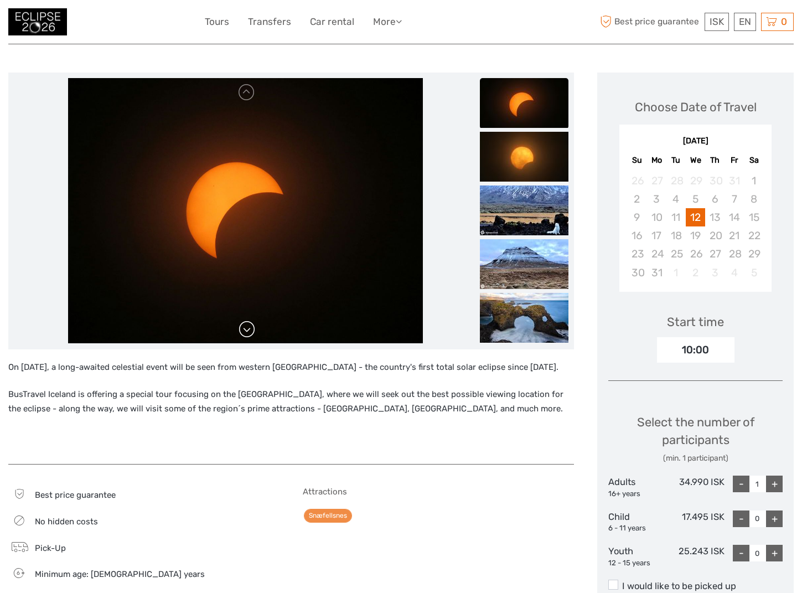
click at [246, 325] on link at bounding box center [247, 329] width 18 height 18
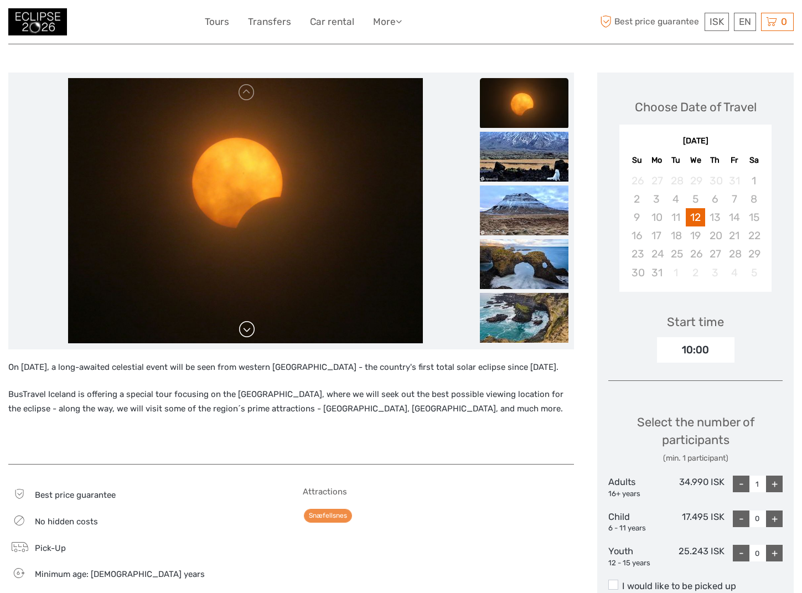
click at [246, 325] on link at bounding box center [247, 329] width 18 height 18
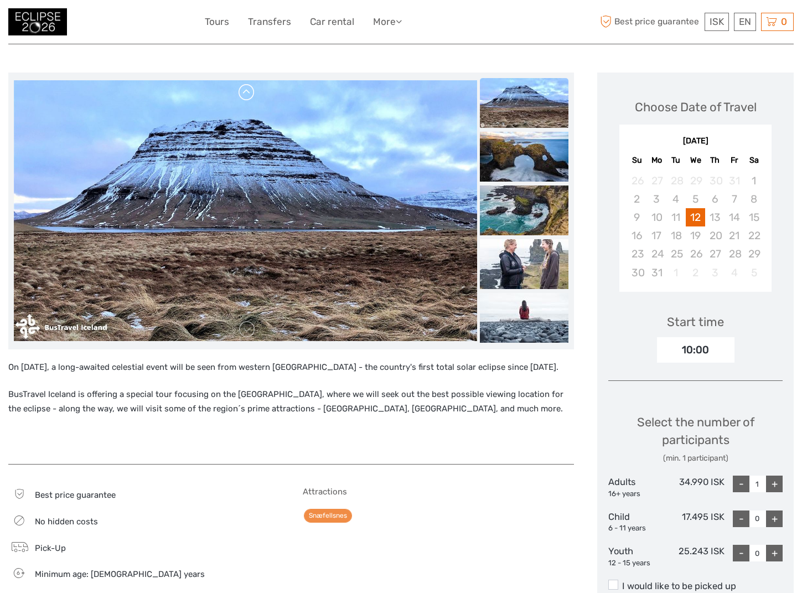
click at [249, 92] on link at bounding box center [247, 93] width 18 height 18
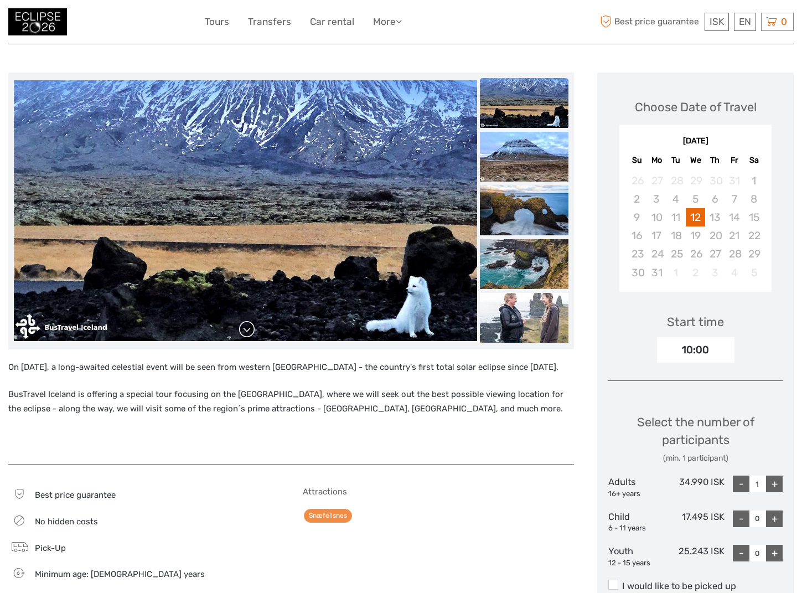
click at [246, 334] on link at bounding box center [247, 329] width 18 height 18
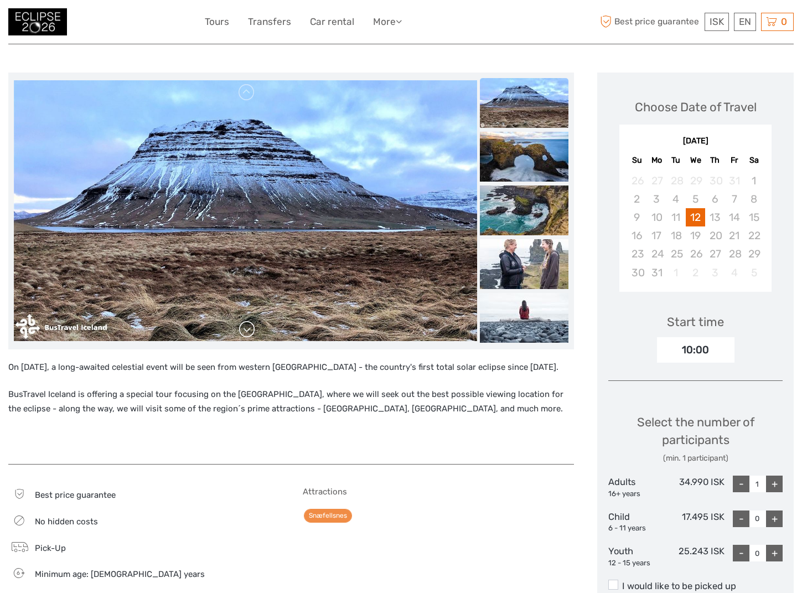
click at [246, 329] on link at bounding box center [247, 329] width 18 height 18
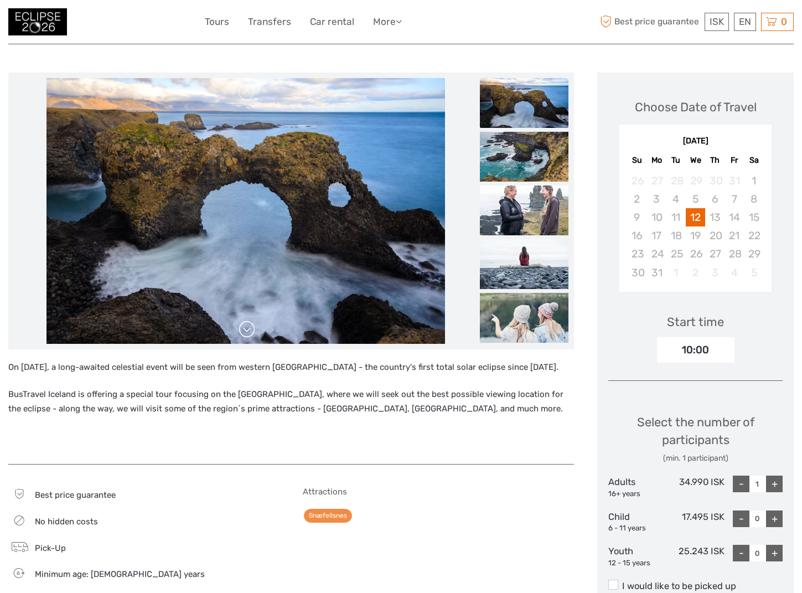
click at [246, 329] on link at bounding box center [247, 329] width 18 height 18
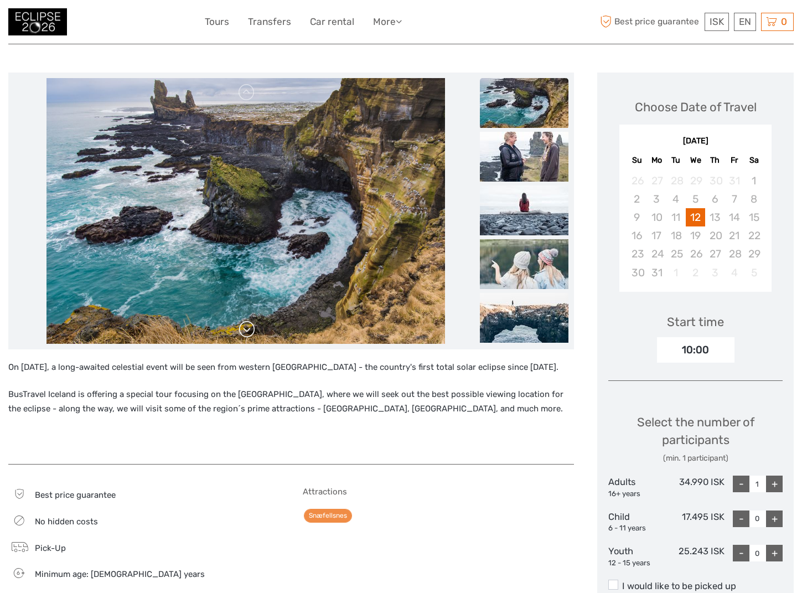
click at [246, 329] on link at bounding box center [247, 329] width 18 height 18
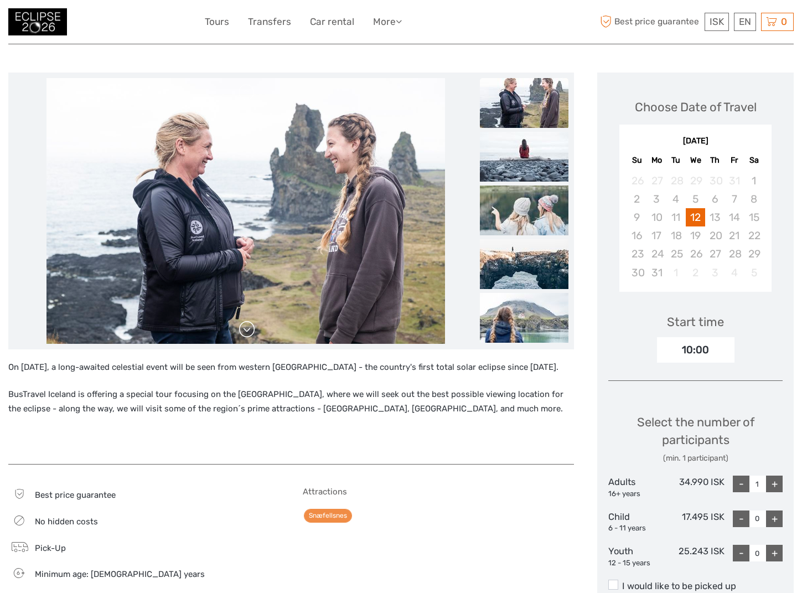
click at [246, 329] on link at bounding box center [247, 329] width 18 height 18
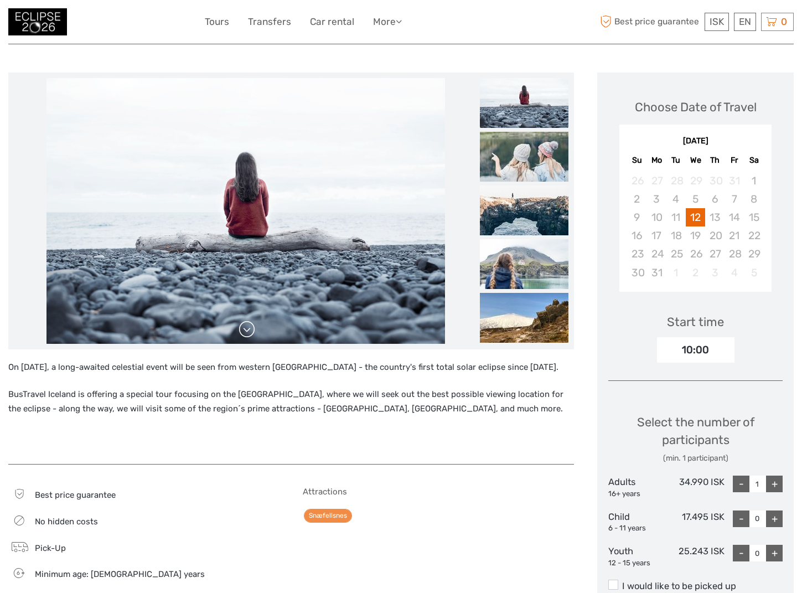
click at [246, 329] on link at bounding box center [247, 329] width 18 height 18
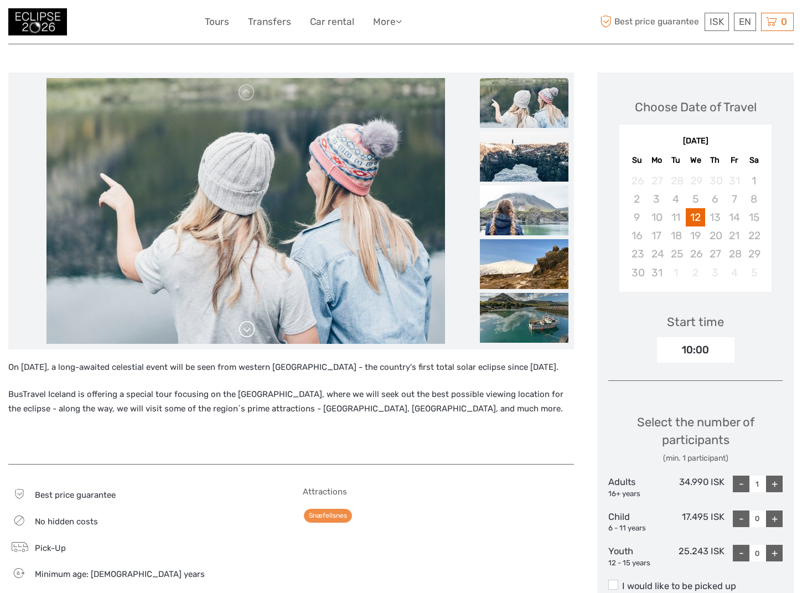
click at [246, 329] on link at bounding box center [247, 329] width 18 height 18
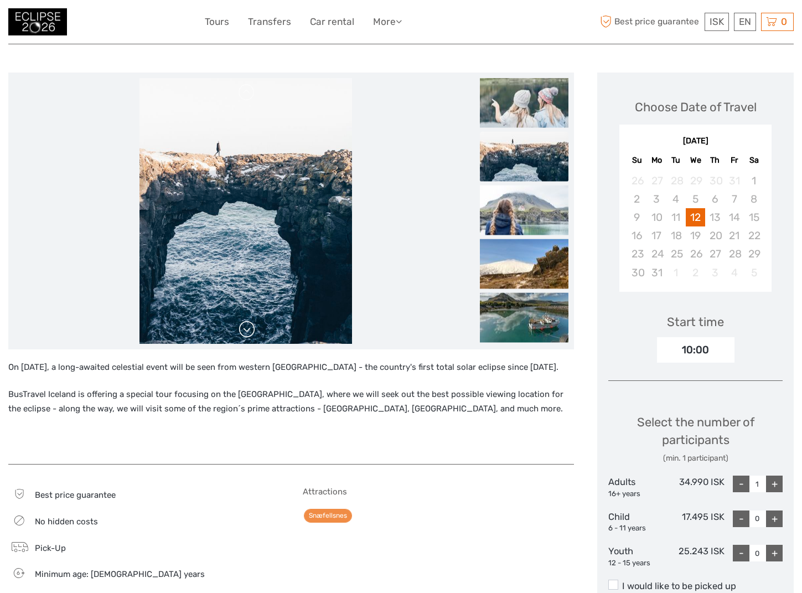
click at [246, 329] on link at bounding box center [247, 329] width 18 height 18
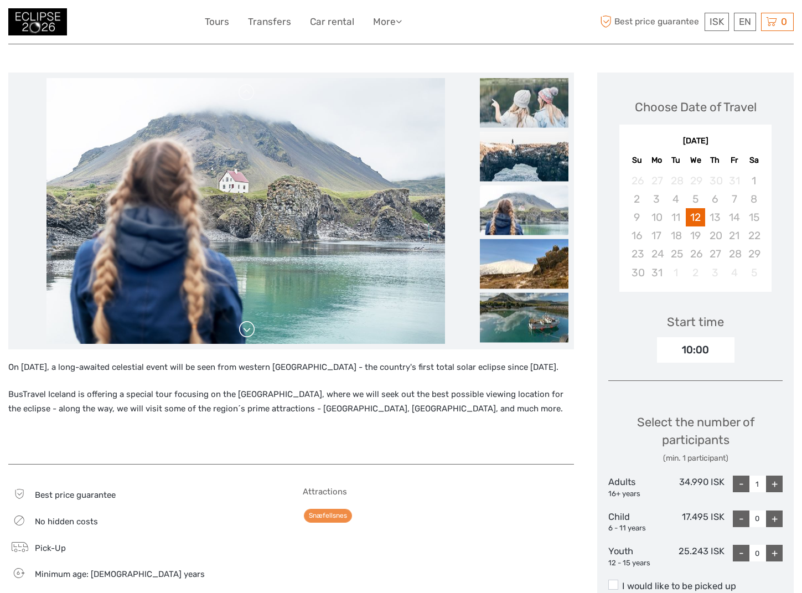
click at [246, 329] on link at bounding box center [247, 329] width 18 height 18
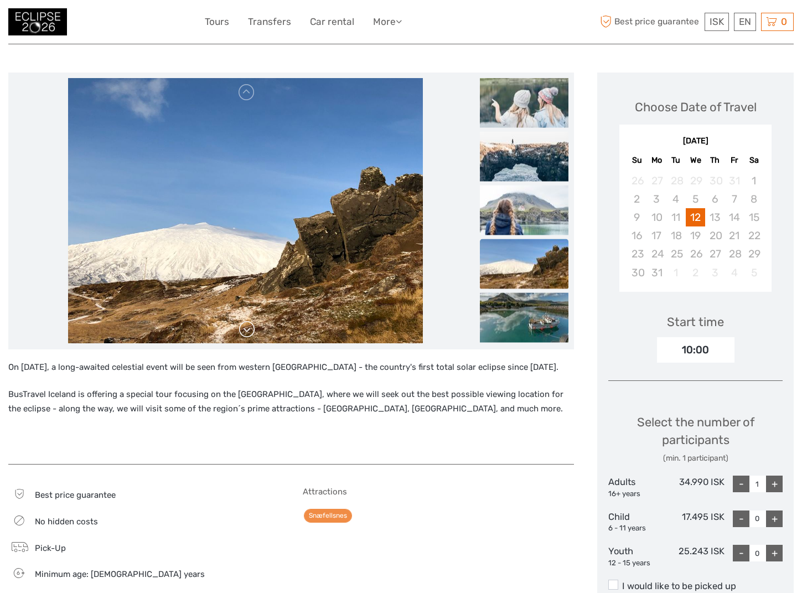
click at [246, 329] on link at bounding box center [247, 329] width 18 height 18
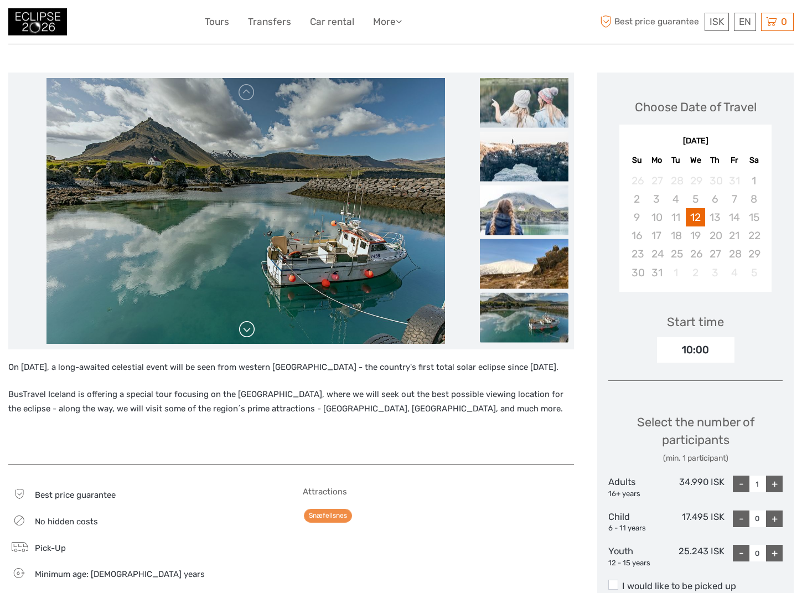
click at [246, 329] on link at bounding box center [247, 329] width 18 height 18
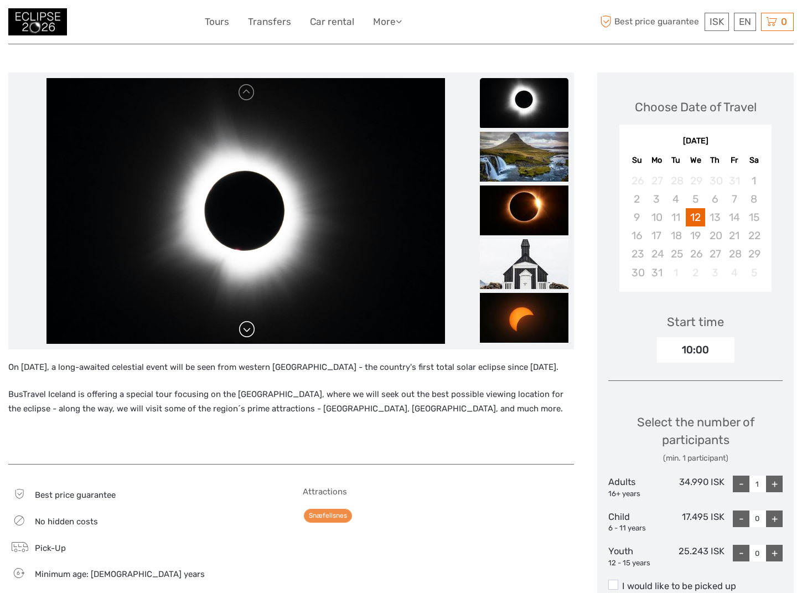
click at [246, 329] on link at bounding box center [247, 329] width 18 height 18
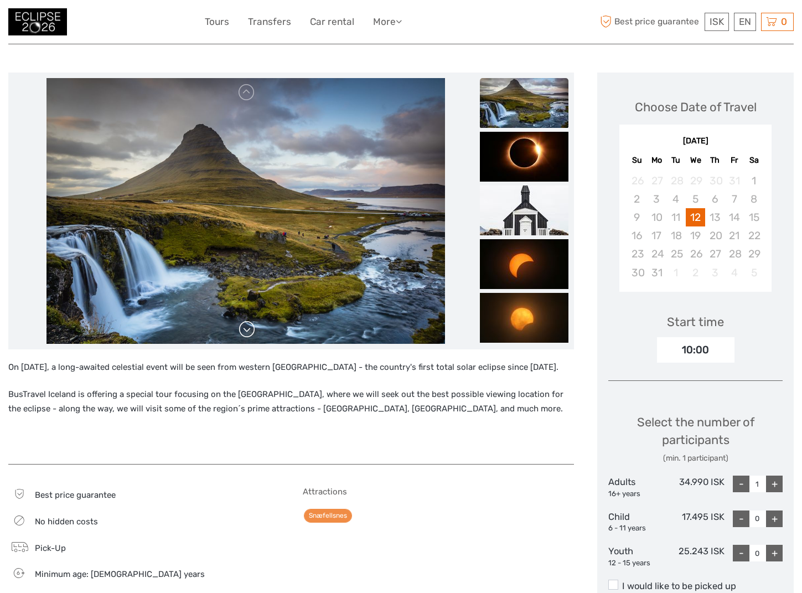
click at [246, 329] on link at bounding box center [247, 329] width 18 height 18
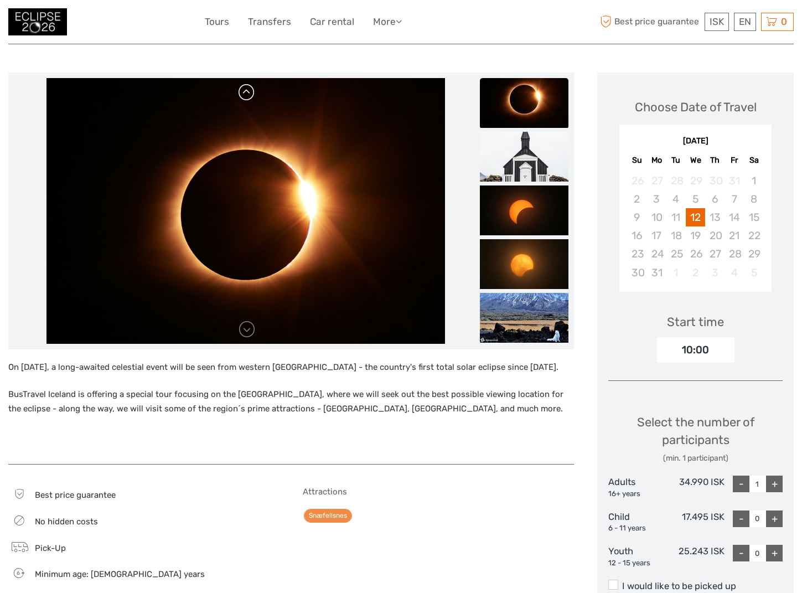
click at [249, 95] on link at bounding box center [247, 93] width 18 height 18
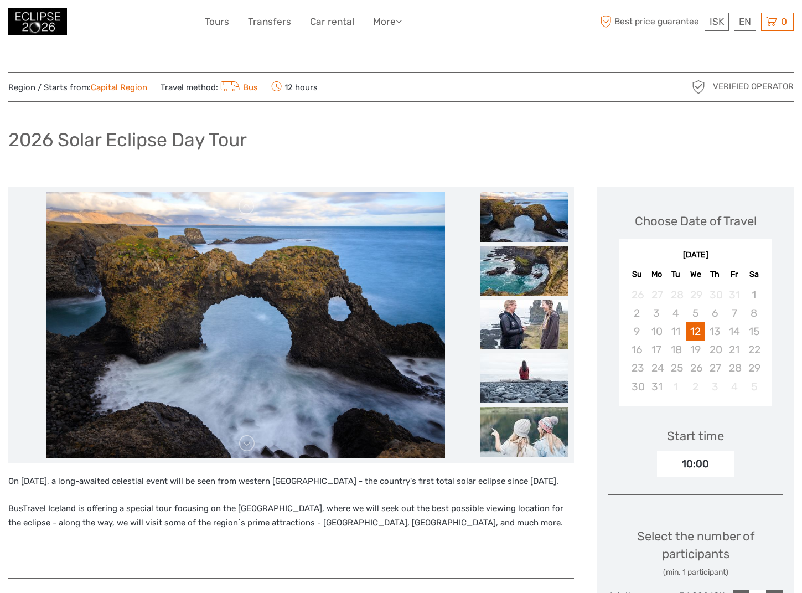
scroll to position [0, 0]
